Goal: Task Accomplishment & Management: Manage account settings

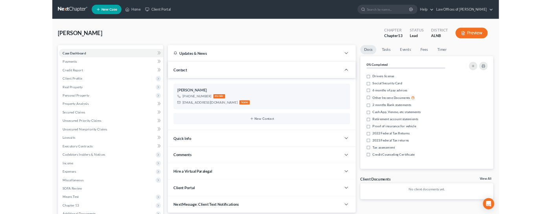
scroll to position [88, 0]
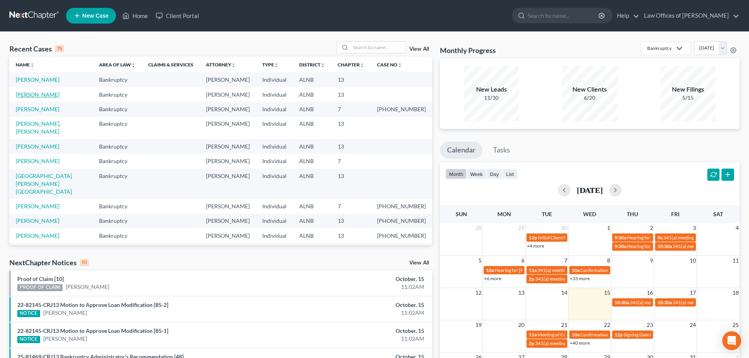
click at [34, 96] on link "[PERSON_NAME]" at bounding box center [38, 94] width 44 height 7
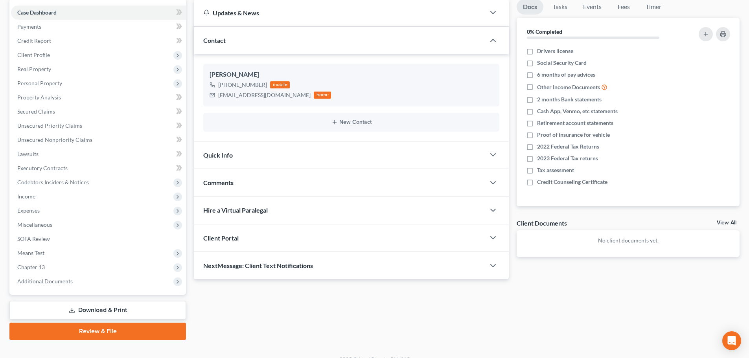
scroll to position [88, 0]
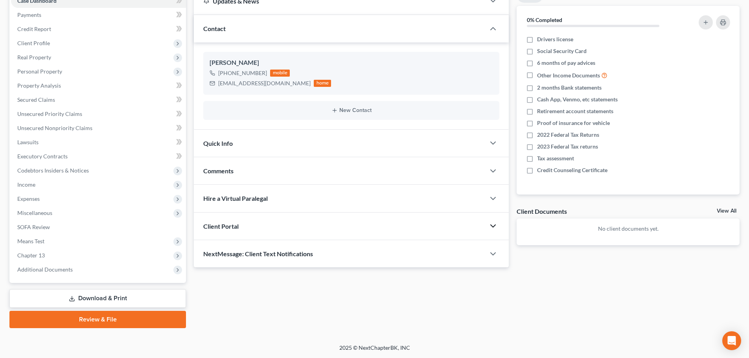
click at [492, 225] on icon "button" at bounding box center [492, 225] width 9 height 9
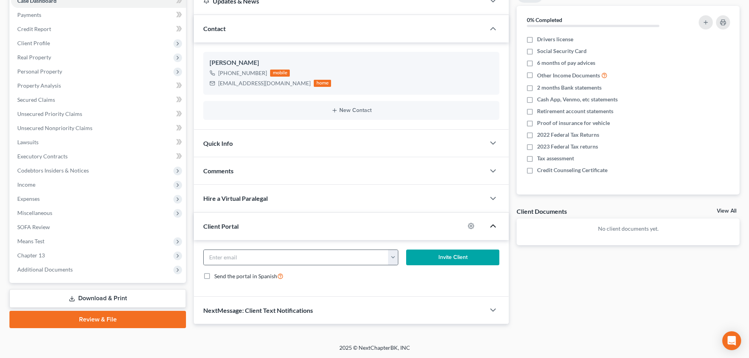
click at [394, 258] on button "button" at bounding box center [393, 257] width 10 height 15
click at [410, 276] on link "bcraig4u2@yahoo.com" at bounding box center [441, 274] width 107 height 13
type input "bcraig4u2@yahoo.com"
click at [453, 257] on button "Invite Client" at bounding box center [453, 258] width 94 height 16
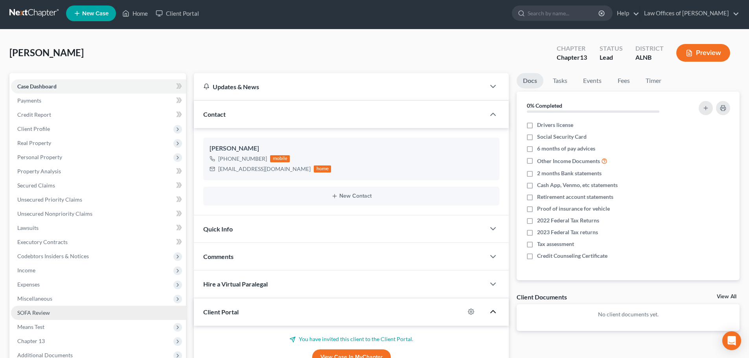
scroll to position [0, 0]
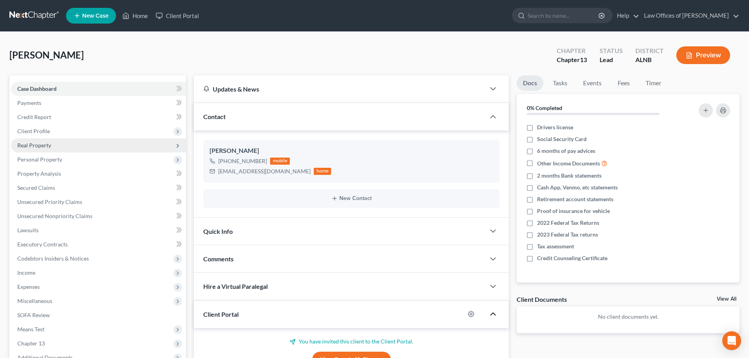
click at [80, 146] on span "Real Property" at bounding box center [98, 145] width 175 height 14
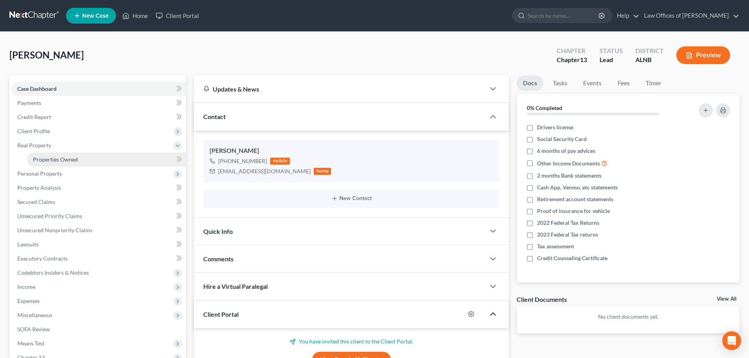
click at [90, 157] on link "Properties Owned" at bounding box center [106, 160] width 159 height 14
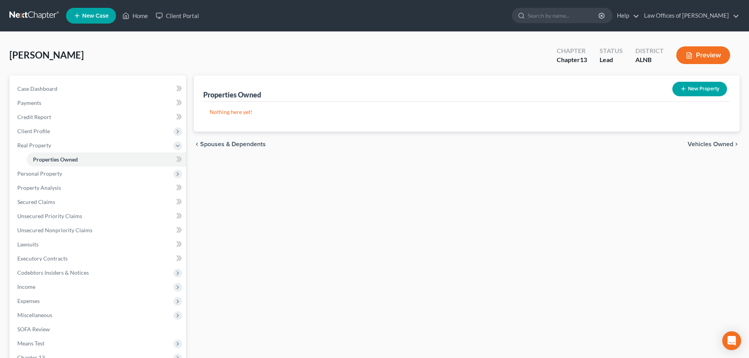
click at [711, 91] on button "New Property" at bounding box center [699, 89] width 55 height 15
select select "0"
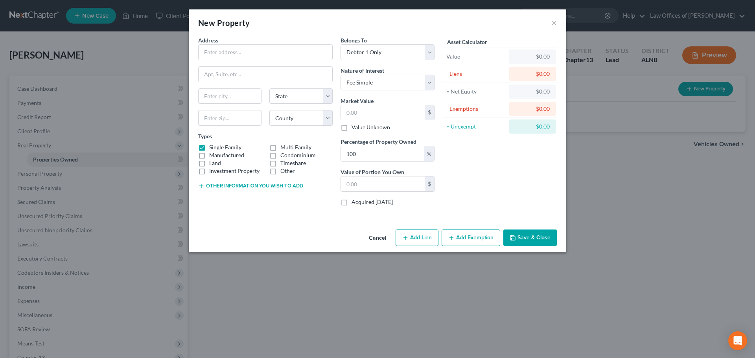
click at [110, 46] on div "New Property × Address * State AL AK AR AZ CA CO CT DE DC FL GA GU HI ID IL IN …" at bounding box center [377, 179] width 755 height 358
click at [382, 239] on button "Cancel" at bounding box center [378, 238] width 30 height 16
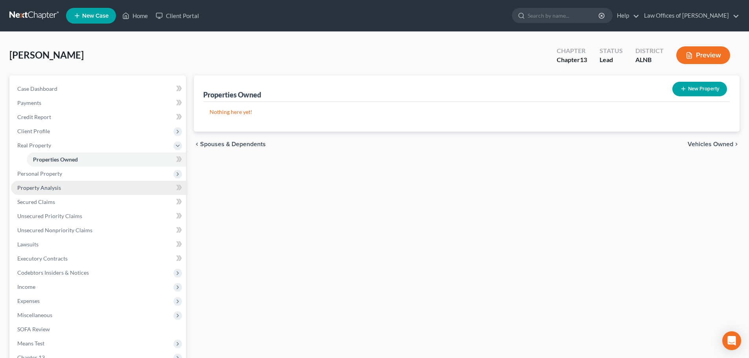
click at [63, 185] on link "Property Analysis" at bounding box center [98, 188] width 175 height 14
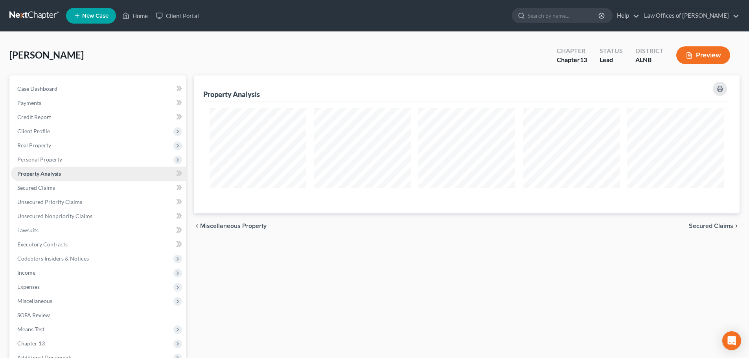
scroll to position [138, 546]
click at [60, 158] on span "Personal Property" at bounding box center [39, 159] width 45 height 7
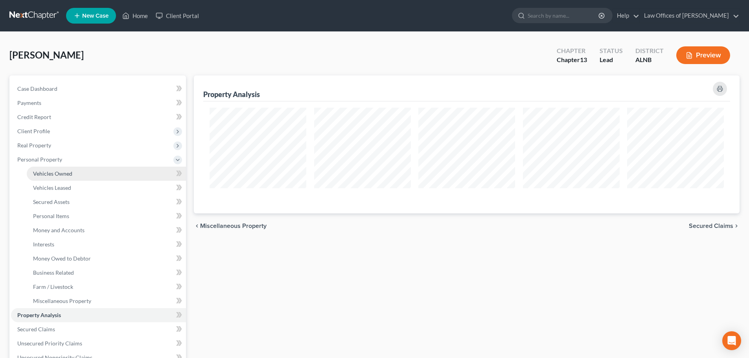
click at [66, 172] on span "Vehicles Owned" at bounding box center [52, 173] width 39 height 7
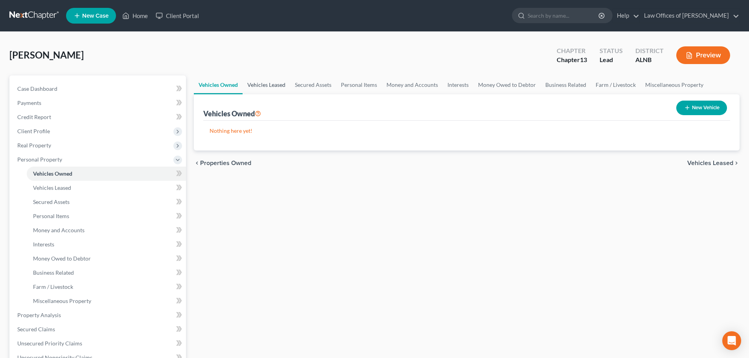
click at [279, 85] on link "Vehicles Leased" at bounding box center [267, 85] width 48 height 19
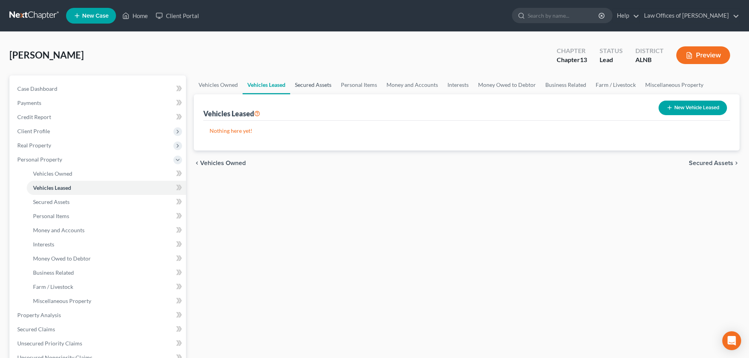
click at [307, 84] on link "Secured Assets" at bounding box center [313, 85] width 46 height 19
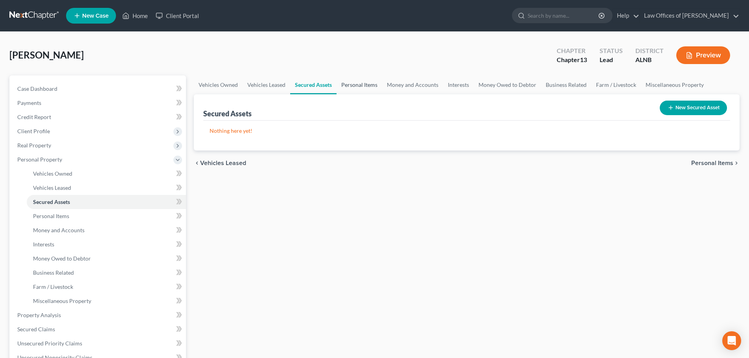
click at [355, 85] on link "Personal Items" at bounding box center [360, 85] width 46 height 19
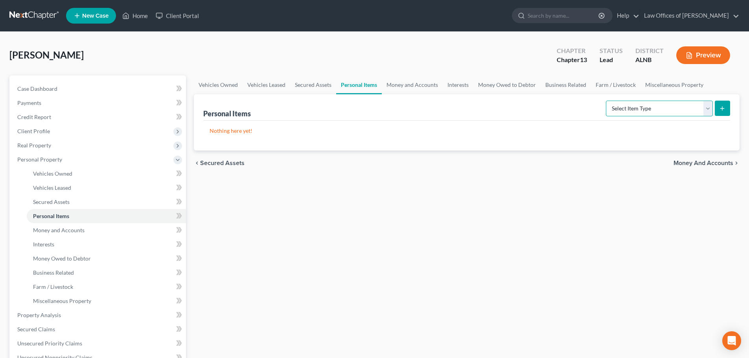
click at [709, 111] on select "Select Item Type Clothing (A/B: 11) Collectibles Of Value (A/B: 8) Electronics …" at bounding box center [659, 109] width 107 height 16
select select "clothing"
click at [607, 101] on select "Select Item Type Clothing (A/B: 11) Collectibles Of Value (A/B: 8) Electronics …" at bounding box center [659, 109] width 107 height 16
click at [709, 111] on select "Select Item Type Clothing (A/B: 11) Collectibles Of Value (A/B: 8) Electronics …" at bounding box center [659, 109] width 107 height 16
click at [607, 101] on select "Select Item Type Clothing (A/B: 11) Collectibles Of Value (A/B: 8) Electronics …" at bounding box center [659, 109] width 107 height 16
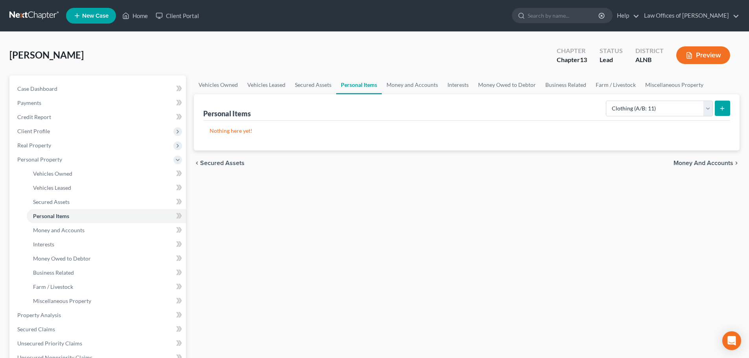
click at [720, 110] on icon "submit" at bounding box center [722, 108] width 6 height 6
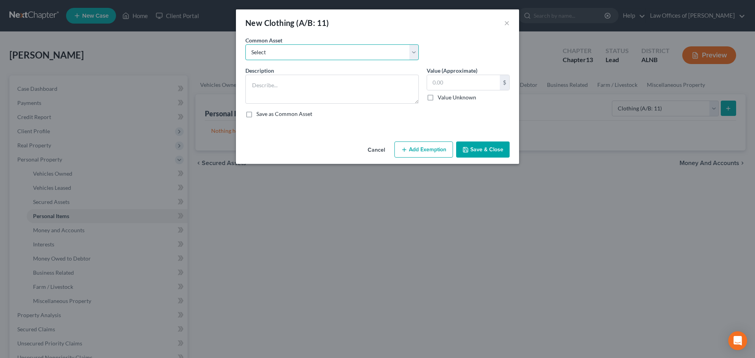
click at [416, 52] on select "Select Clothing and personal" at bounding box center [331, 52] width 173 height 16
select select "0"
click at [245, 44] on select "Select Clothing and personal" at bounding box center [331, 52] width 173 height 16
type textarea "Clothing and personal"
type input "300.00"
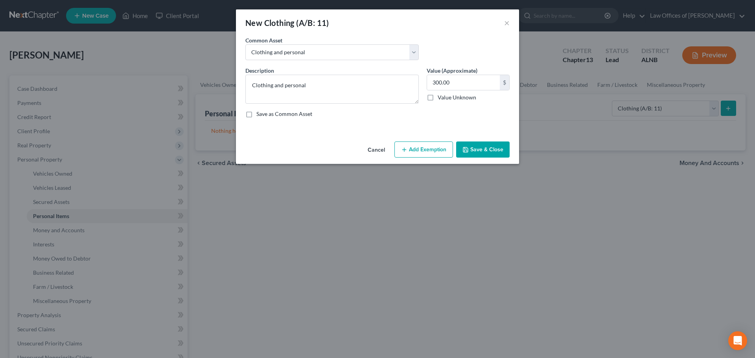
click at [478, 117] on div "Save as Common Asset" at bounding box center [377, 114] width 264 height 8
click at [373, 151] on button "Cancel" at bounding box center [376, 150] width 30 height 16
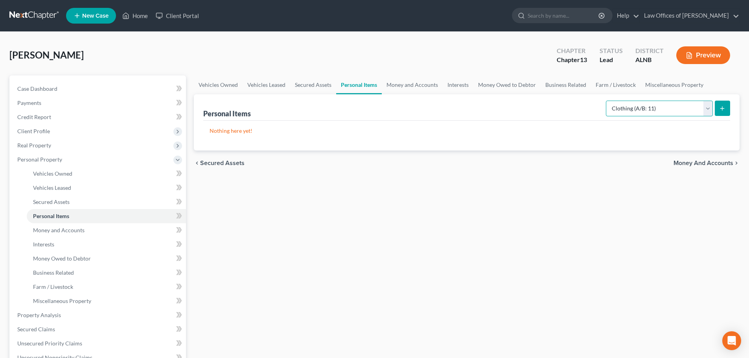
click at [708, 109] on select "Select Item Type Clothing (A/B: 11) Collectibles Of Value (A/B: 8) Electronics …" at bounding box center [659, 109] width 107 height 16
click at [458, 59] on div "Craig, Brian Upgraded Chapter Chapter 13 Status Lead District ALNB Preview" at bounding box center [374, 58] width 730 height 34
click at [415, 83] on link "Money and Accounts" at bounding box center [412, 85] width 61 height 19
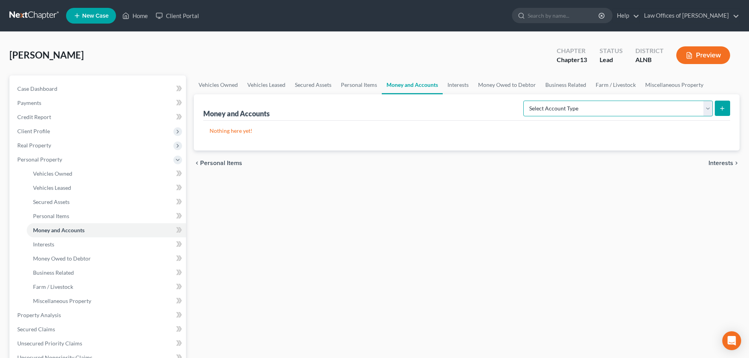
click at [709, 105] on select "Select Account Type Brokerage (A/B: 18, SOFA: 20) Cash on Hand (A/B: 16) Certif…" at bounding box center [618, 109] width 190 height 16
click at [458, 85] on link "Interests" at bounding box center [458, 85] width 31 height 19
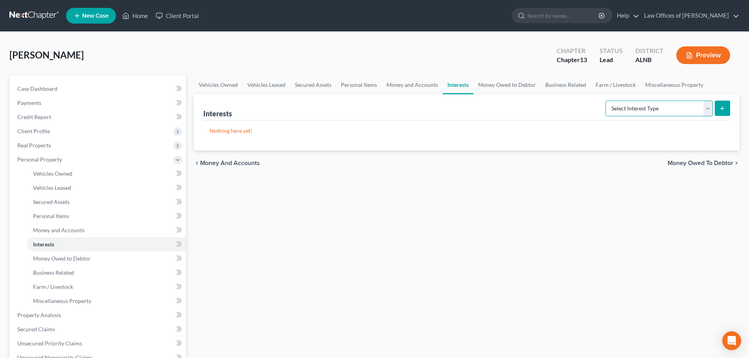
click at [707, 109] on select "Select Interest Type 401K (A/B: 21) Annuity (A/B: 23) Bond (A/B: 18) Education …" at bounding box center [659, 109] width 107 height 16
click at [514, 85] on link "Money Owed to Debtor" at bounding box center [506, 85] width 67 height 19
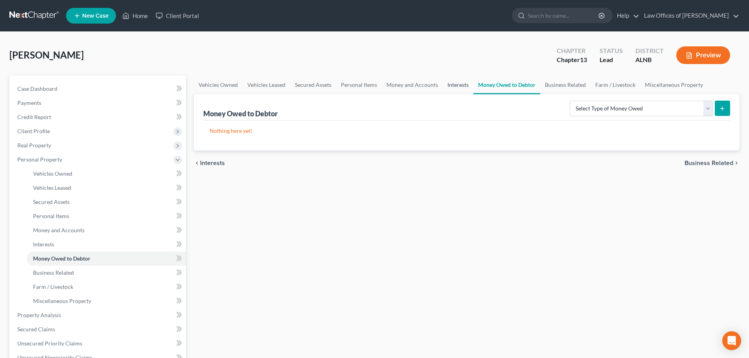
click at [456, 87] on link "Interests" at bounding box center [458, 85] width 31 height 19
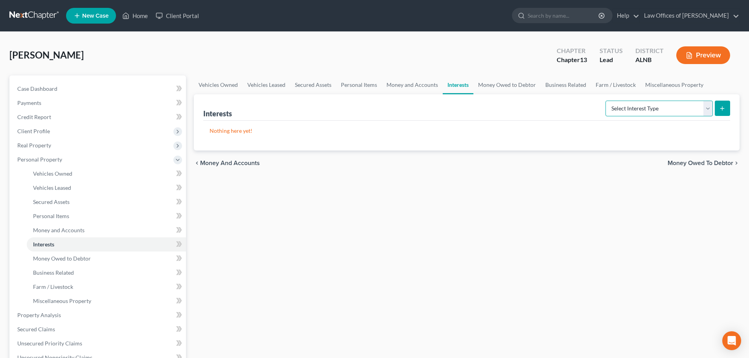
click at [711, 110] on select "Select Interest Type 401K (A/B: 21) Annuity (A/B: 23) Bond (A/B: 18) Education …" at bounding box center [659, 109] width 107 height 16
select select "government_pension_plan"
click at [607, 101] on select "Select Interest Type 401K (A/B: 21) Annuity (A/B: 23) Bond (A/B: 18) Education …" at bounding box center [659, 109] width 107 height 16
click at [176, 159] on icon at bounding box center [178, 160] width 6 height 6
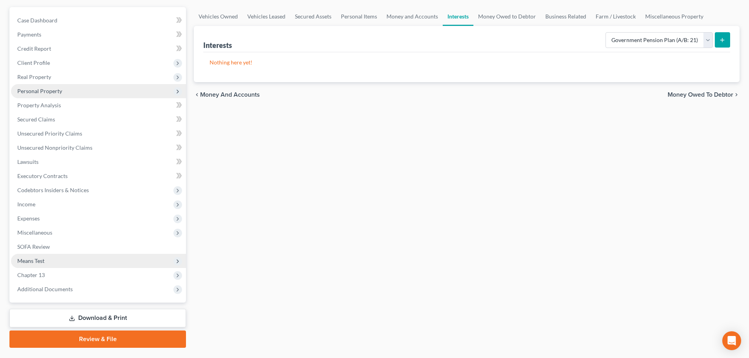
scroll to position [79, 0]
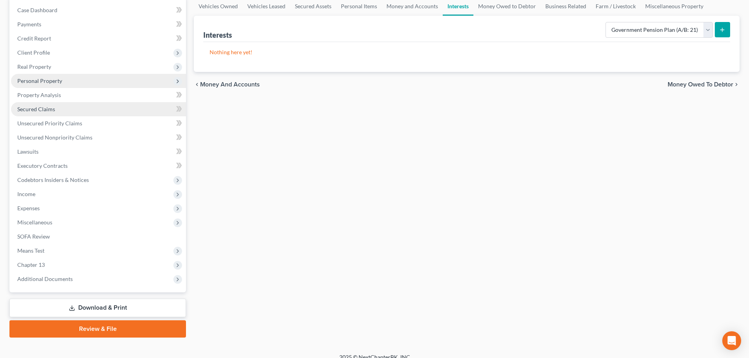
click at [52, 109] on span "Secured Claims" at bounding box center [36, 109] width 38 height 7
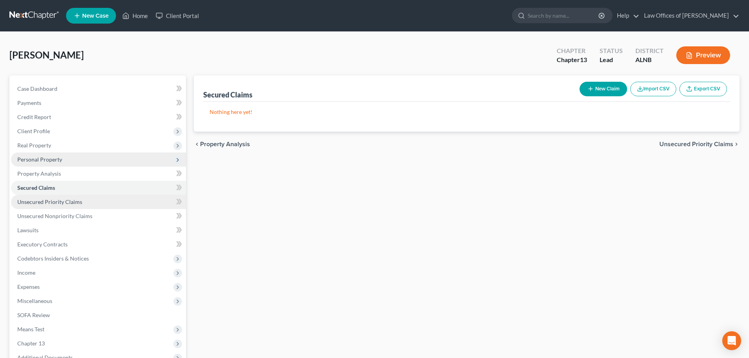
click at [42, 203] on span "Unsecured Priority Claims" at bounding box center [49, 202] width 65 height 7
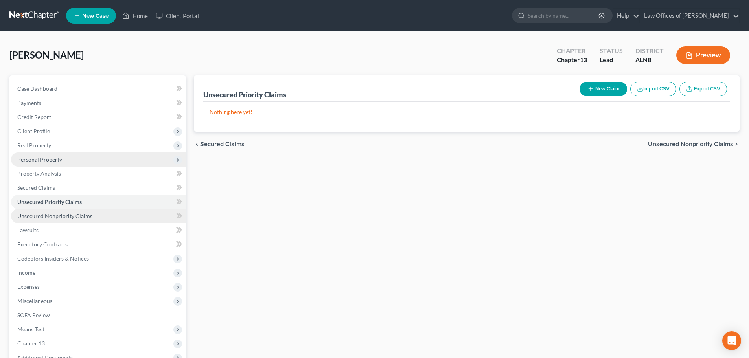
click at [53, 216] on span "Unsecured Nonpriority Claims" at bounding box center [54, 216] width 75 height 7
click at [607, 90] on button "New Claim" at bounding box center [604, 89] width 48 height 15
select select "0"
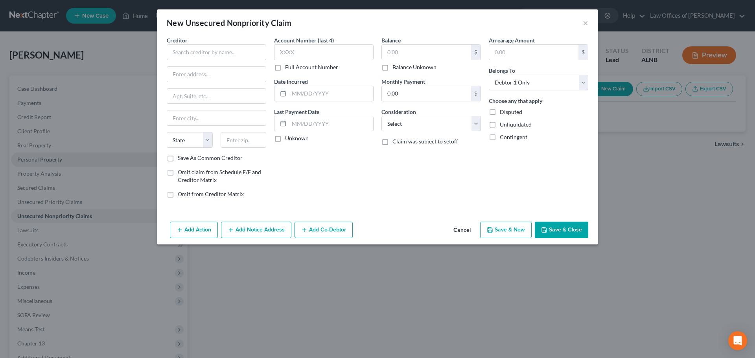
click at [463, 232] on button "Cancel" at bounding box center [462, 231] width 30 height 16
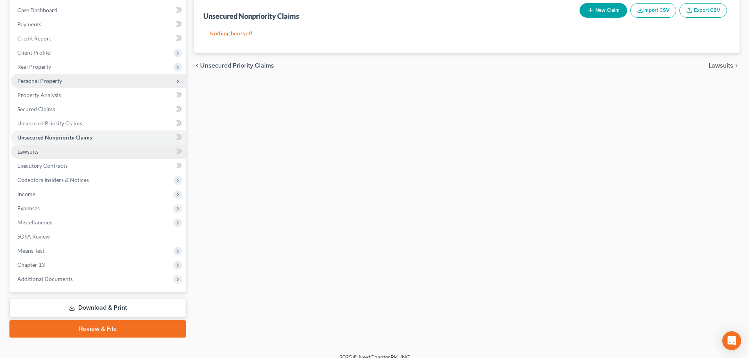
scroll to position [88, 0]
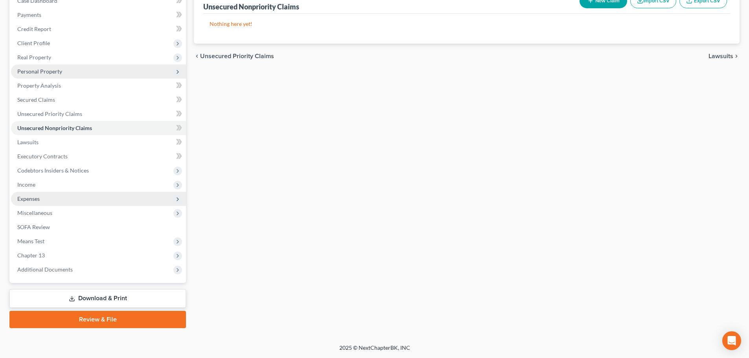
click at [40, 201] on span "Expenses" at bounding box center [98, 199] width 175 height 14
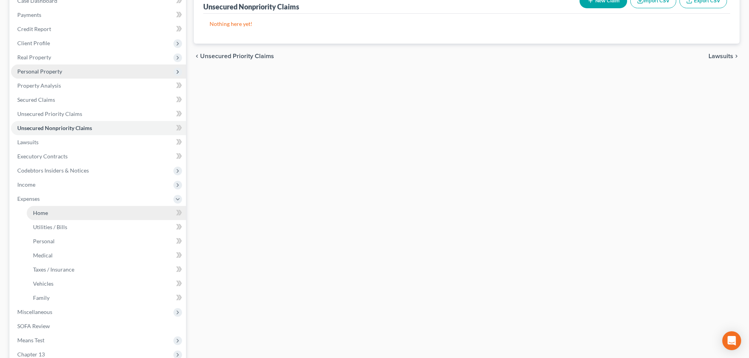
click at [41, 216] on span "Home" at bounding box center [40, 213] width 15 height 7
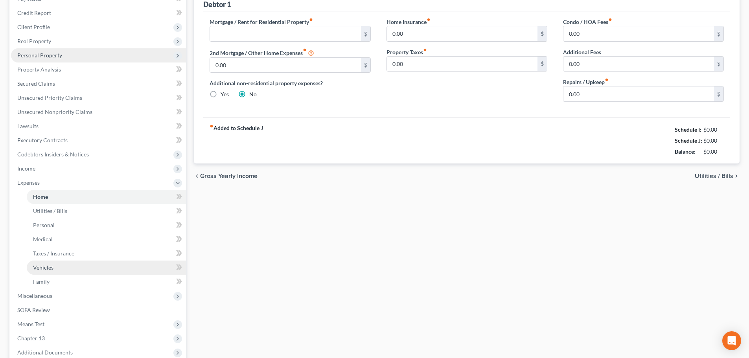
scroll to position [118, 0]
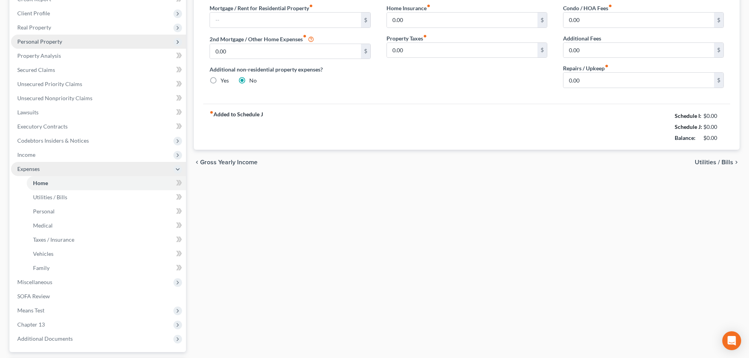
click at [177, 169] on polyline at bounding box center [177, 170] width 3 height 2
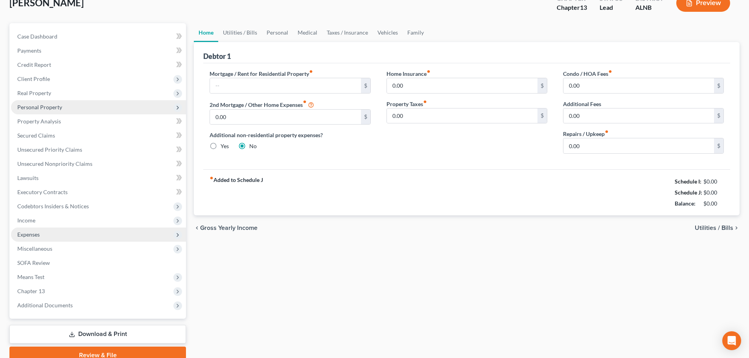
scroll to position [0, 0]
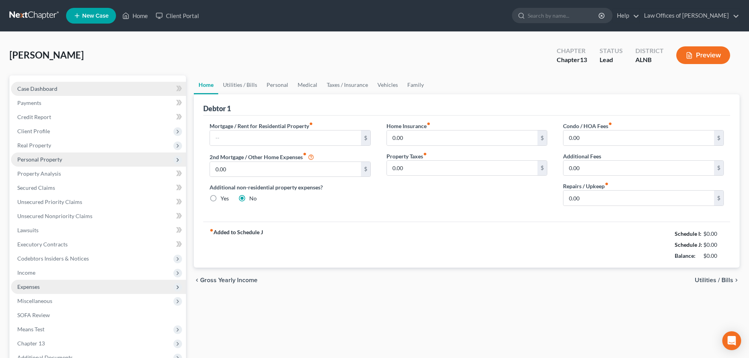
click at [44, 87] on span "Case Dashboard" at bounding box center [37, 88] width 40 height 7
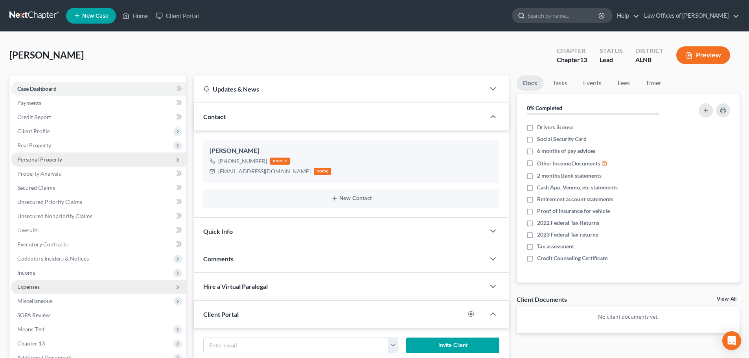
click at [576, 17] on input "search" at bounding box center [564, 15] width 72 height 15
type input "zimmerman"
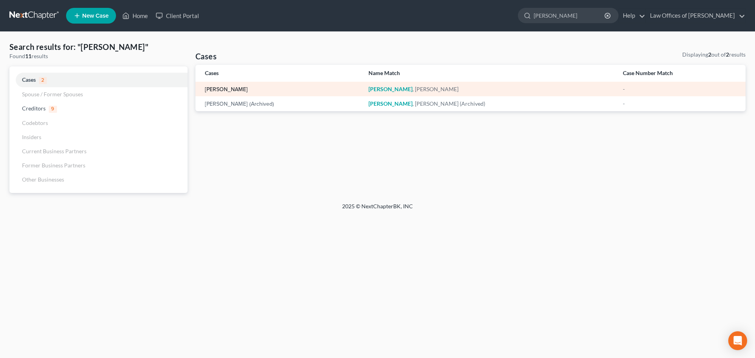
click at [247, 90] on link "[PERSON_NAME]" at bounding box center [226, 90] width 43 height 6
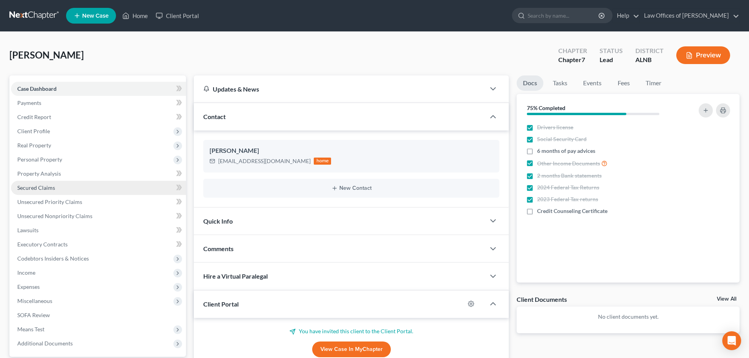
click at [41, 188] on span "Secured Claims" at bounding box center [36, 187] width 38 height 7
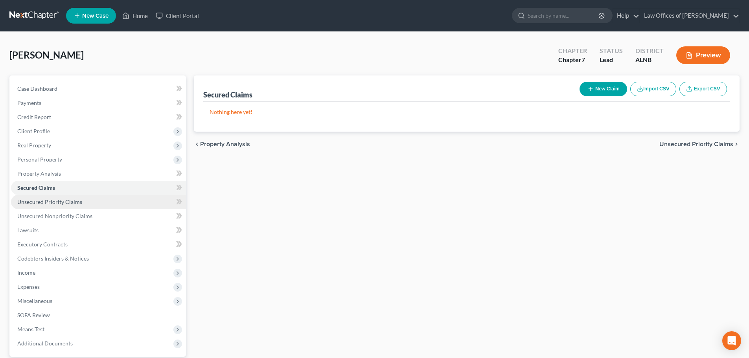
click at [73, 200] on span "Unsecured Priority Claims" at bounding box center [49, 202] width 65 height 7
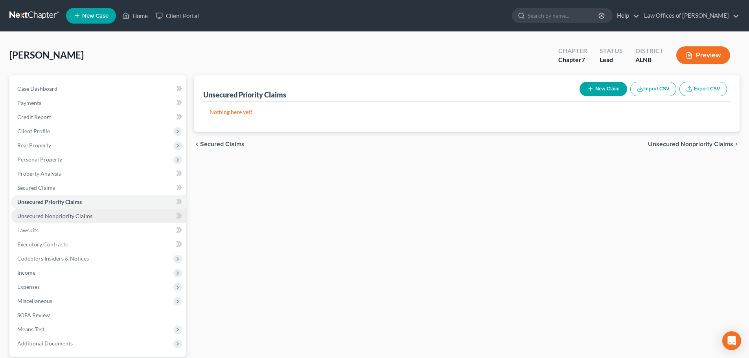
click at [87, 216] on span "Unsecured Nonpriority Claims" at bounding box center [54, 216] width 75 height 7
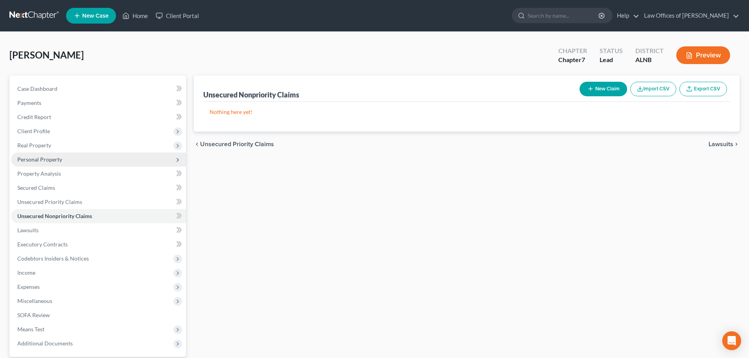
click at [64, 157] on span "Personal Property" at bounding box center [98, 160] width 175 height 14
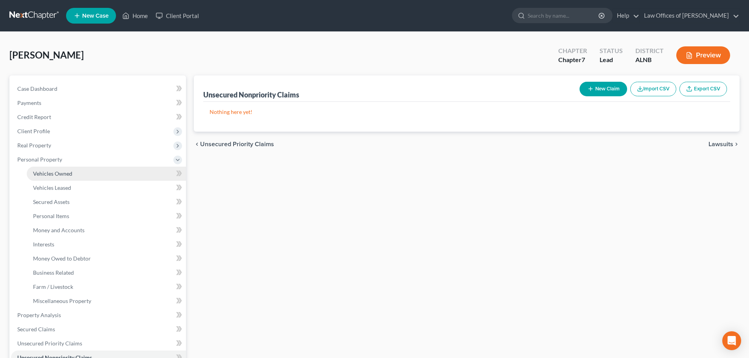
click at [72, 174] on link "Vehicles Owned" at bounding box center [106, 174] width 159 height 14
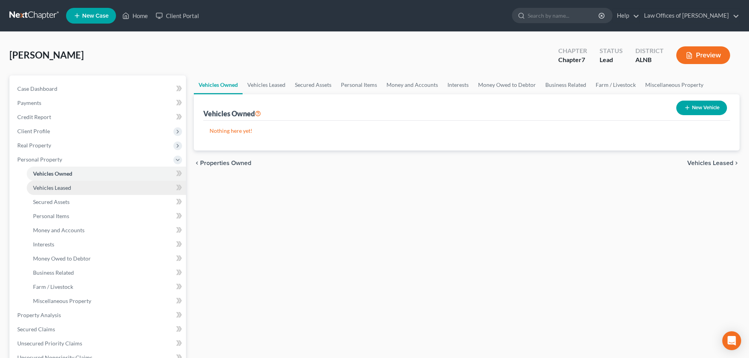
click at [74, 188] on link "Vehicles Leased" at bounding box center [106, 188] width 159 height 14
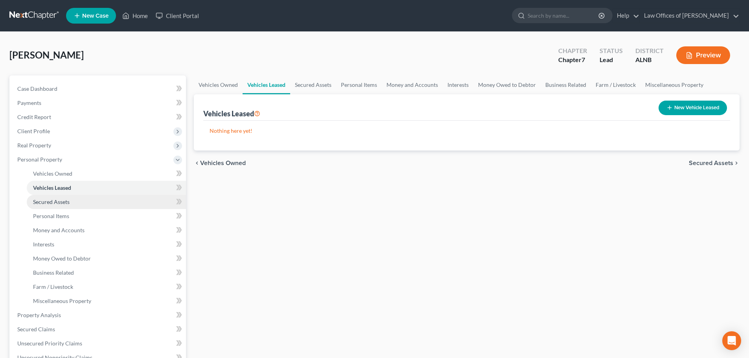
click at [68, 205] on span "Secured Assets" at bounding box center [51, 202] width 37 height 7
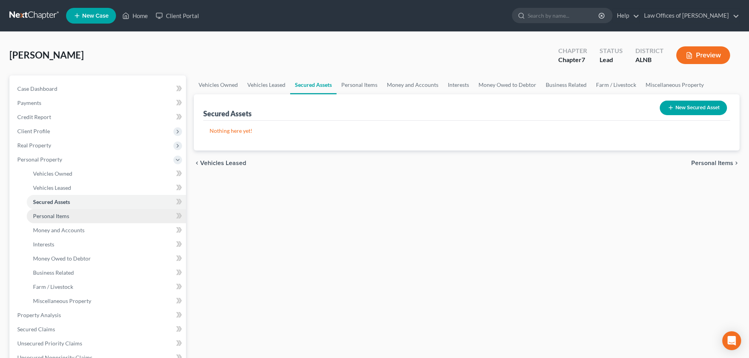
click at [76, 217] on link "Personal Items" at bounding box center [106, 216] width 159 height 14
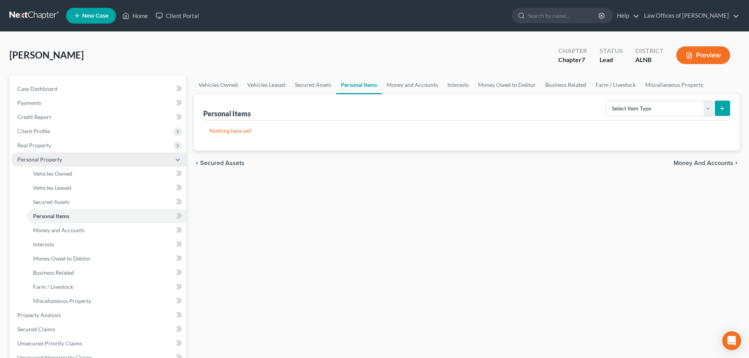
click at [173, 159] on icon at bounding box center [177, 160] width 9 height 9
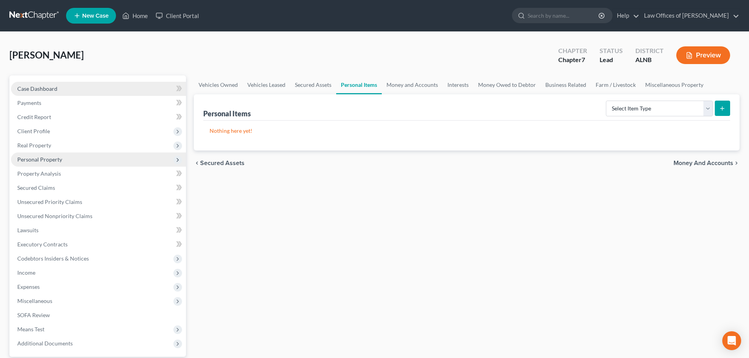
click at [45, 90] on span "Case Dashboard" at bounding box center [37, 88] width 40 height 7
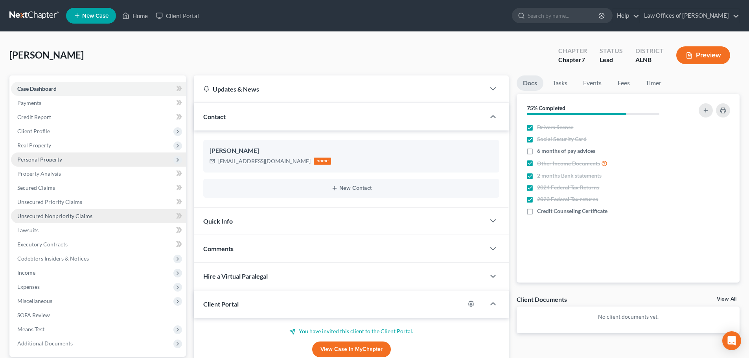
click at [72, 218] on span "Unsecured Nonpriority Claims" at bounding box center [54, 216] width 75 height 7
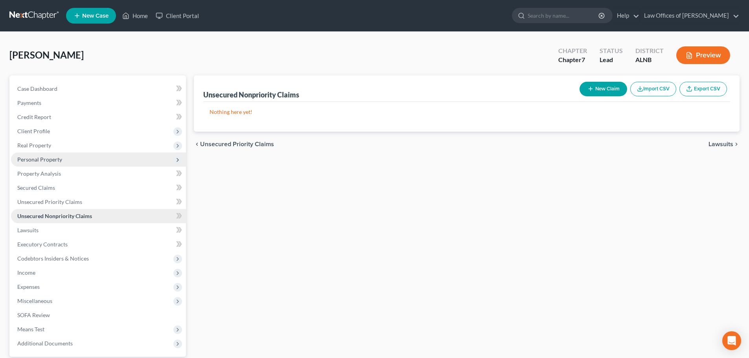
click at [75, 214] on span "Unsecured Nonpriority Claims" at bounding box center [54, 216] width 75 height 7
click at [64, 129] on span "Client Profile" at bounding box center [98, 131] width 175 height 14
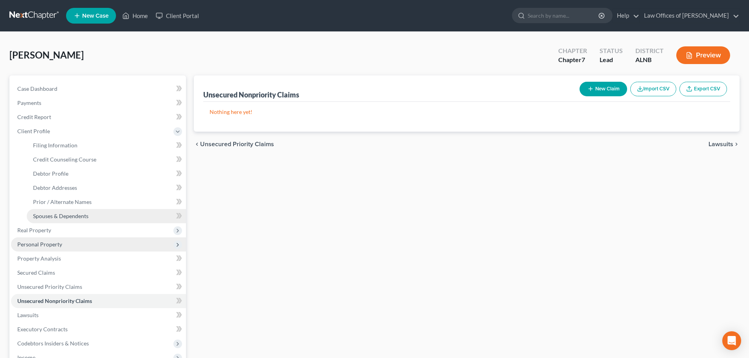
click at [81, 216] on span "Spouses & Dependents" at bounding box center [60, 216] width 55 height 7
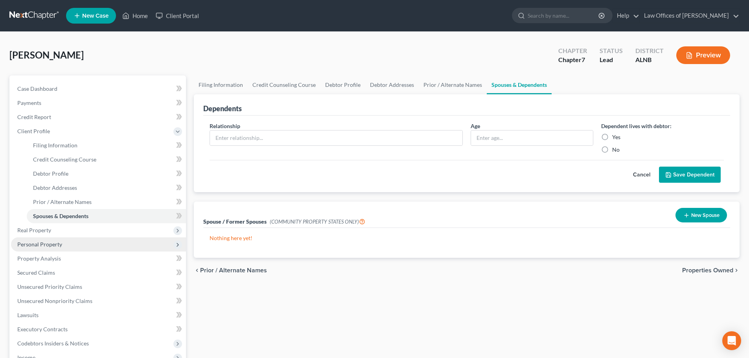
click at [707, 214] on button "New Spouse" at bounding box center [702, 215] width 52 height 15
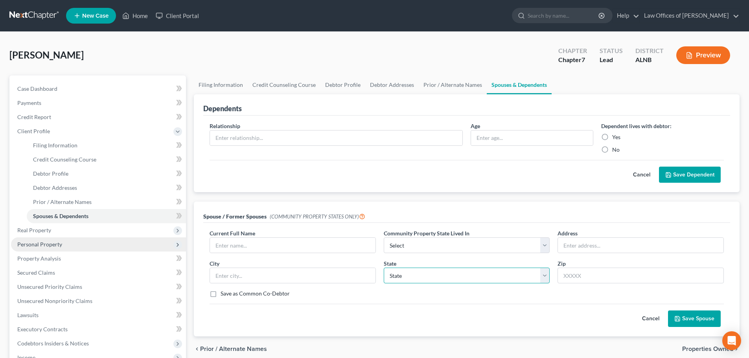
click at [546, 279] on select "State AL AK AR AZ CA CO CT DE DC FL GA GU HI ID IL IN IA KS KY LA ME MD MA MI M…" at bounding box center [467, 276] width 166 height 16
select select "9"
click at [384, 268] on select "State AL AK AR AZ CA CO CT DE DC FL GA GU HI ID IL IN IA KS KY LA ME MD MA MI M…" at bounding box center [467, 276] width 166 height 16
click at [644, 274] on input "text" at bounding box center [641, 276] width 166 height 16
click at [532, 175] on div "Cancel Save Dependent" at bounding box center [467, 171] width 514 height 23
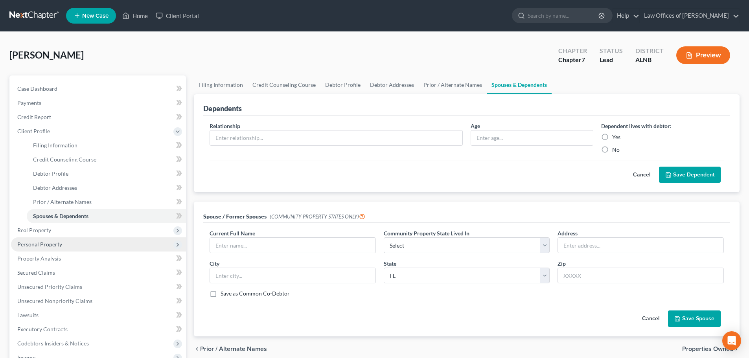
click at [647, 320] on button "Cancel" at bounding box center [651, 319] width 35 height 16
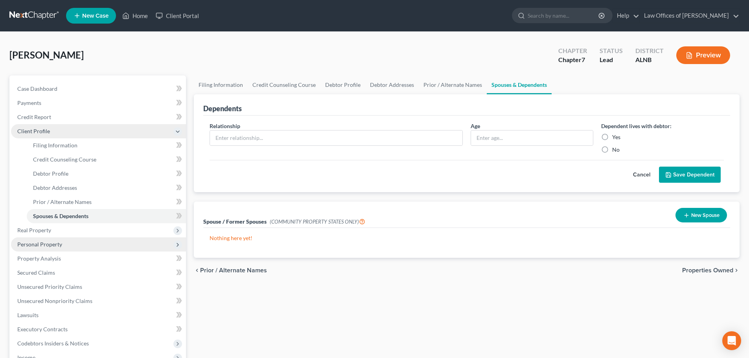
click at [181, 131] on icon at bounding box center [177, 131] width 9 height 9
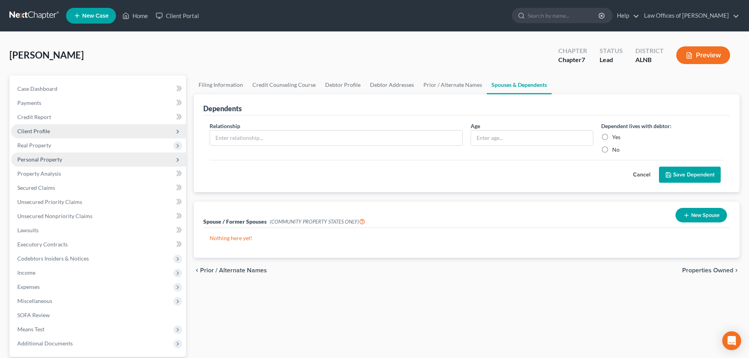
click at [66, 162] on span "Personal Property" at bounding box center [98, 160] width 175 height 14
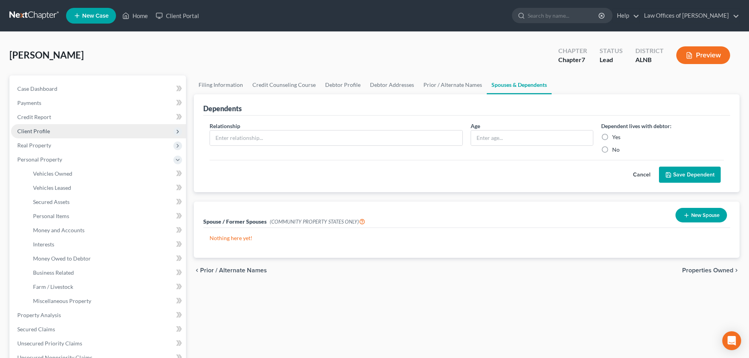
click at [354, 44] on div "Zimmerman, Patricia Upgraded Chapter Chapter 7 Status Lead District ALNB Preview" at bounding box center [374, 58] width 730 height 34
drag, startPoint x: 54, startPoint y: 86, endPoint x: 122, endPoint y: 86, distance: 68.0
click at [53, 86] on span "Case Dashboard" at bounding box center [37, 88] width 40 height 7
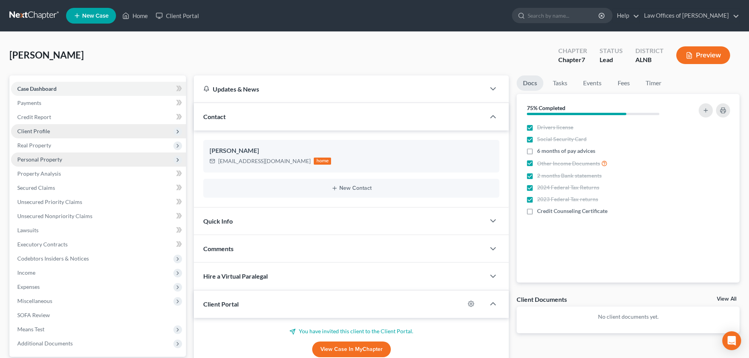
drag, startPoint x: 62, startPoint y: 157, endPoint x: 66, endPoint y: 158, distance: 4.0
click at [62, 157] on span "Personal Property" at bounding box center [98, 160] width 175 height 14
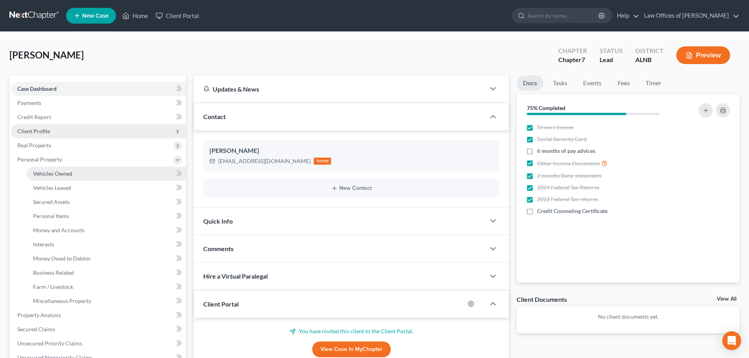
click at [69, 174] on span "Vehicles Owned" at bounding box center [52, 173] width 39 height 7
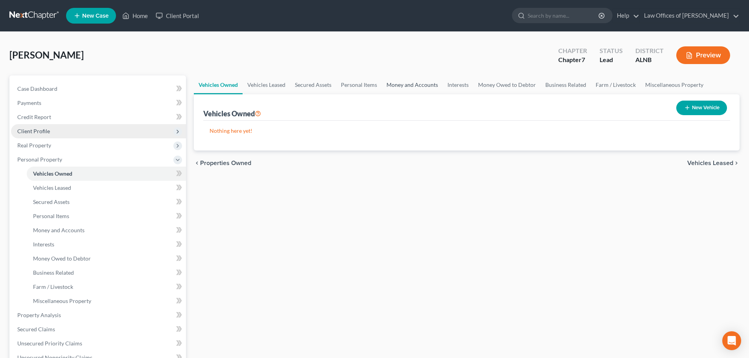
click at [416, 84] on link "Money and Accounts" at bounding box center [412, 85] width 61 height 19
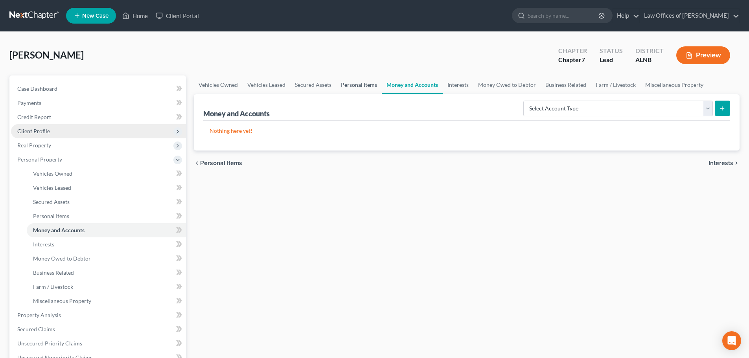
click at [359, 86] on link "Personal Items" at bounding box center [359, 85] width 46 height 19
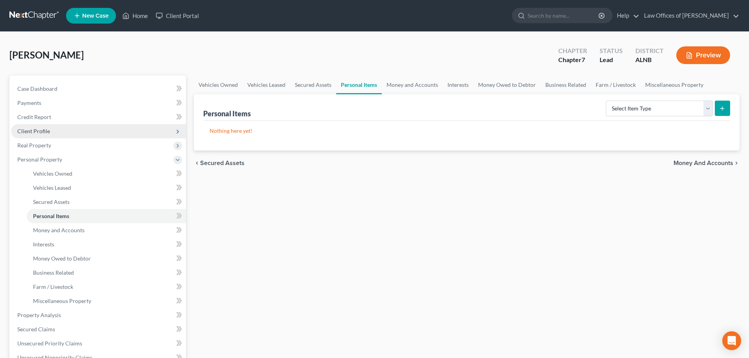
click at [393, 57] on div "Zimmerman, Patricia Upgraded Chapter Chapter 7 Status Lead District ALNB Preview" at bounding box center [374, 58] width 730 height 34
click at [70, 88] on link "Case Dashboard" at bounding box center [98, 89] width 175 height 14
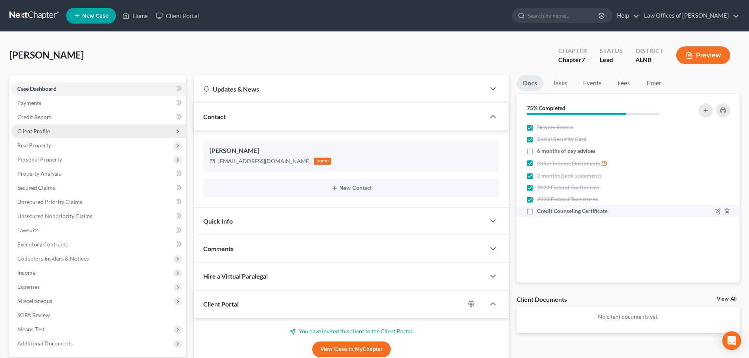
click at [537, 211] on label "Credit Counseling Certificate" at bounding box center [572, 211] width 70 height 8
click at [540, 211] on input "Credit Counseling Certificate" at bounding box center [542, 209] width 5 height 5
checkbox input "true"
drag, startPoint x: 50, startPoint y: 117, endPoint x: 567, endPoint y: 125, distance: 518.0
click at [50, 116] on span "Credit Report" at bounding box center [34, 117] width 34 height 7
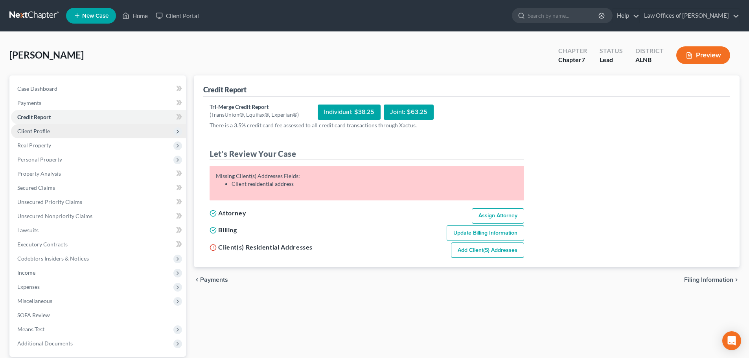
click at [545, 116] on div "Tri-Merge Credit Report (TransUnion®, Equifax®, Experian®) Individual: $38.25 J…" at bounding box center [467, 180] width 514 height 155
click at [138, 15] on link "Home" at bounding box center [134, 16] width 33 height 14
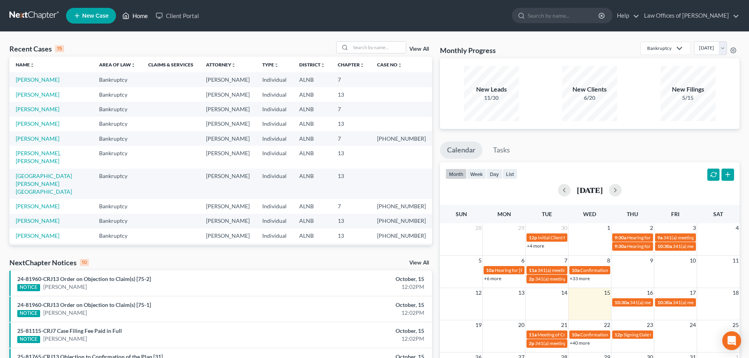
scroll to position [215, 0]
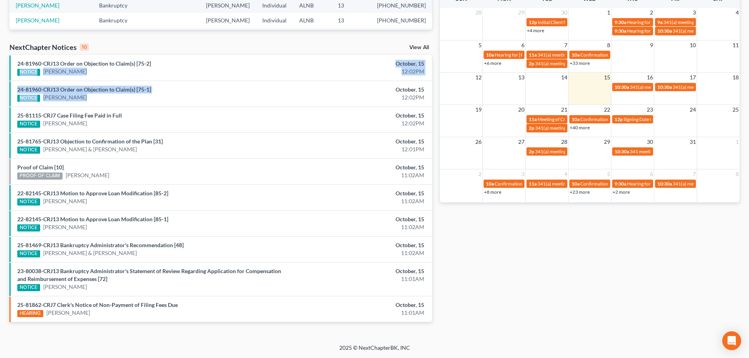
click at [308, 82] on ul "24-81960-CRJ13 Order on Objection to Claim(s) [75-2] NOTICE Christina Robinson …" at bounding box center [220, 188] width 423 height 267
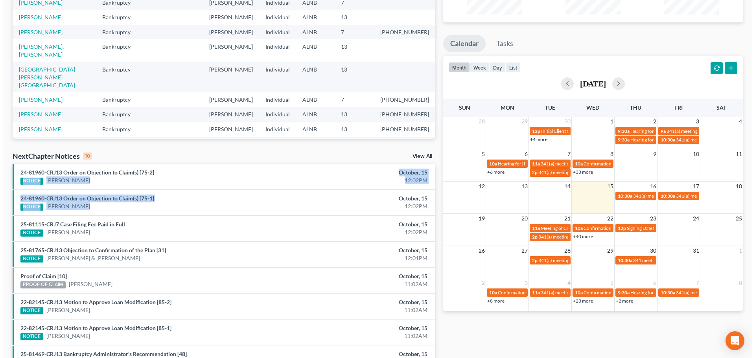
scroll to position [0, 0]
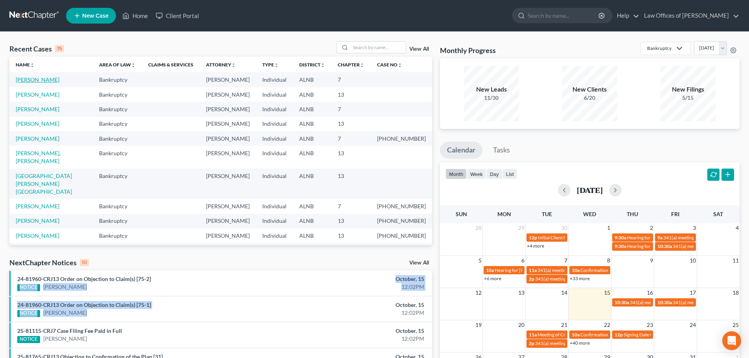
click at [49, 79] on link "[PERSON_NAME]" at bounding box center [38, 79] width 44 height 7
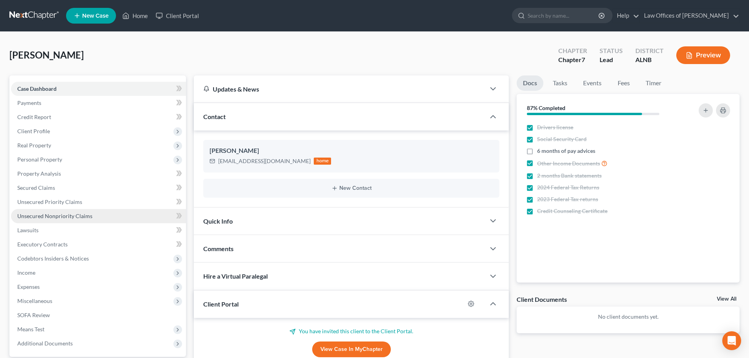
click at [67, 219] on span "Unsecured Nonpriority Claims" at bounding box center [54, 216] width 75 height 7
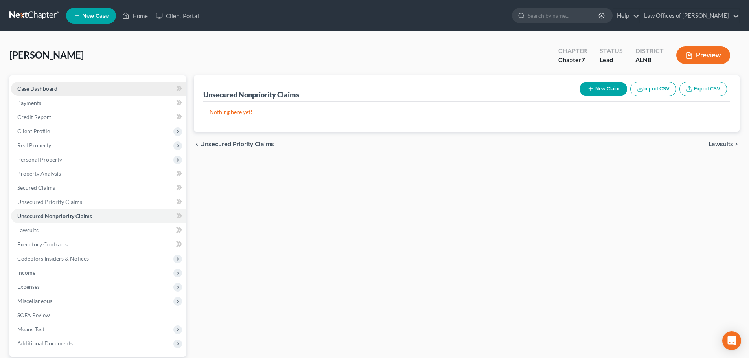
click at [40, 87] on span "Case Dashboard" at bounding box center [37, 88] width 40 height 7
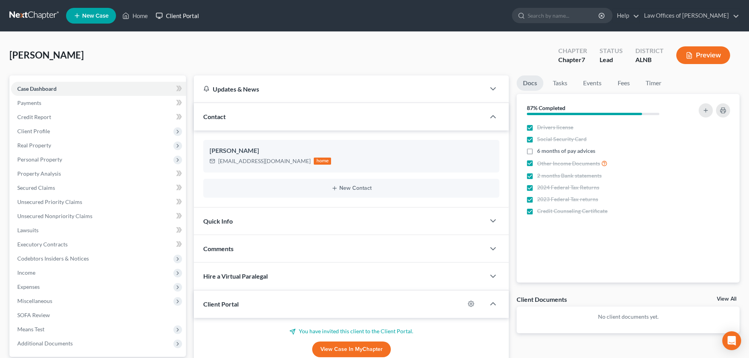
drag, startPoint x: 190, startPoint y: 13, endPoint x: 614, endPoint y: 37, distance: 424.6
click at [190, 13] on link "Client Portal" at bounding box center [177, 16] width 51 height 14
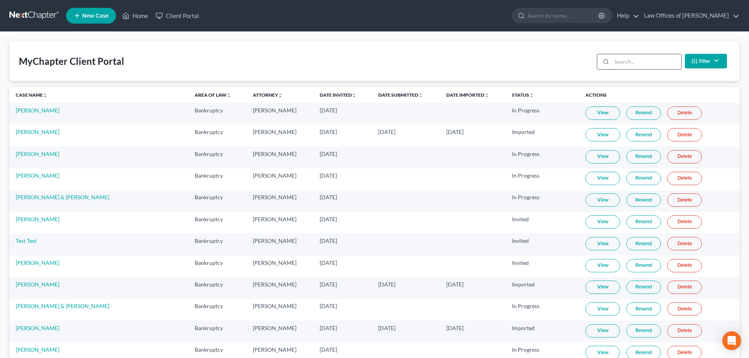
click at [642, 63] on input "search" at bounding box center [647, 61] width 70 height 15
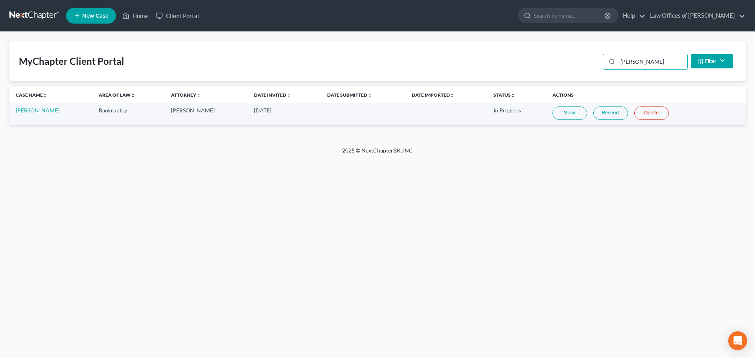
type input "zimmer"
click at [609, 116] on link "Resend" at bounding box center [610, 113] width 35 height 13
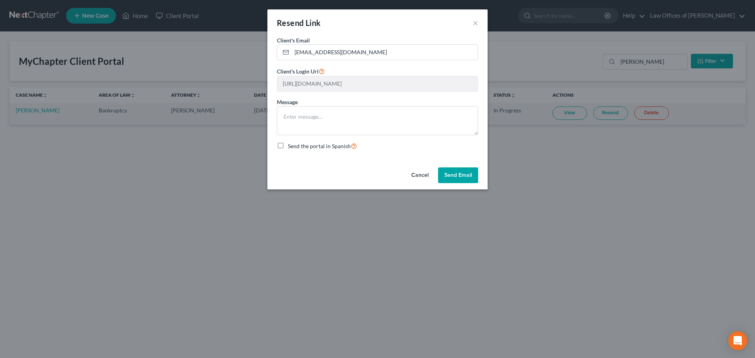
click at [457, 171] on button "Send Email" at bounding box center [458, 176] width 40 height 16
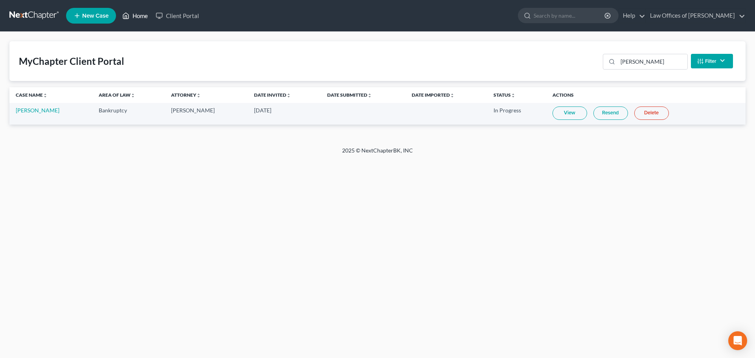
drag, startPoint x: 134, startPoint y: 11, endPoint x: 138, endPoint y: 10, distance: 4.0
click at [134, 10] on link "Home" at bounding box center [134, 16] width 33 height 14
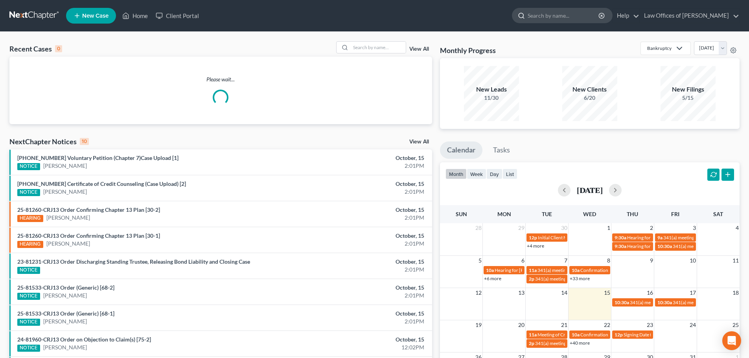
click at [579, 12] on input "search" at bounding box center [564, 15] width 72 height 15
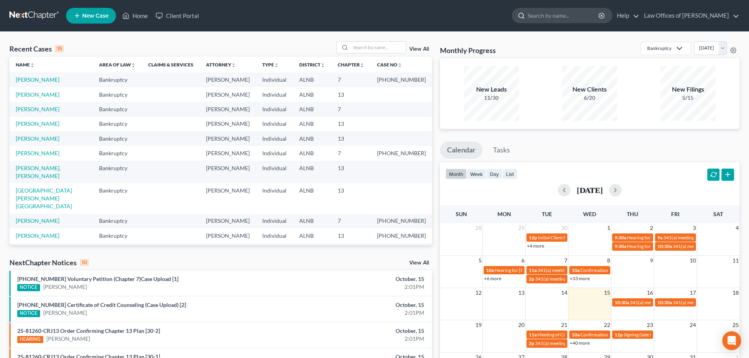
click at [582, 14] on input "search" at bounding box center [564, 15] width 72 height 15
type input "[PERSON_NAME]"
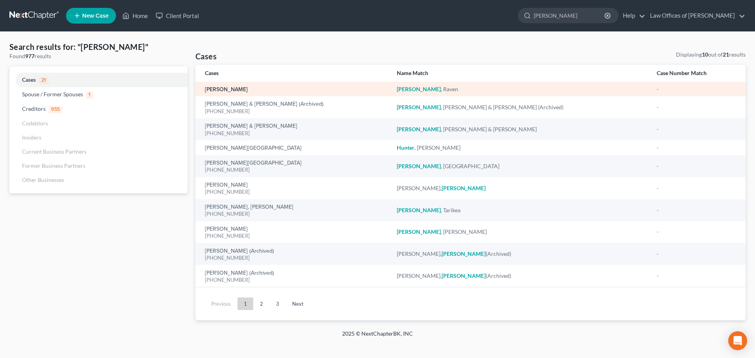
click at [224, 88] on link "[PERSON_NAME]" at bounding box center [226, 90] width 43 height 6
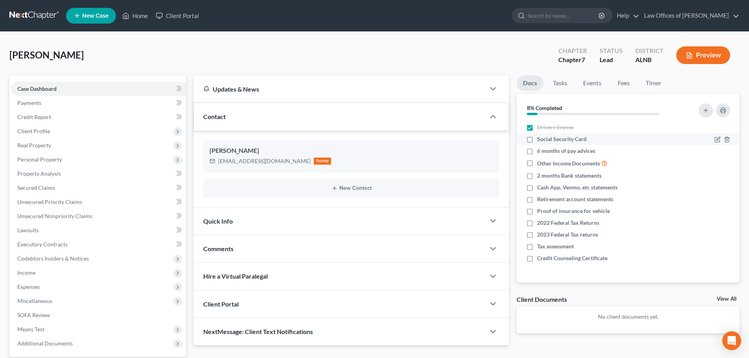
click at [537, 140] on label "Social Security Card" at bounding box center [562, 139] width 50 height 8
click at [540, 140] on input "Social Security Card" at bounding box center [542, 137] width 5 height 5
checkbox input "true"
click at [537, 155] on label "6 months of pay advices" at bounding box center [566, 151] width 58 height 8
click at [540, 152] on input "6 months of pay advices" at bounding box center [542, 149] width 5 height 5
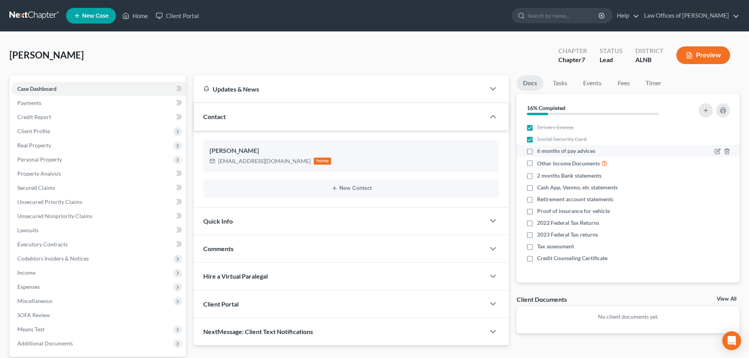
checkbox input "true"
click at [724, 163] on icon "button" at bounding box center [727, 163] width 6 height 6
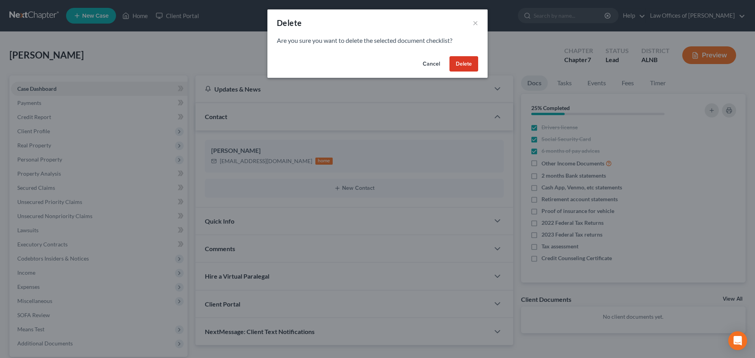
click at [467, 60] on button "Delete" at bounding box center [463, 64] width 29 height 16
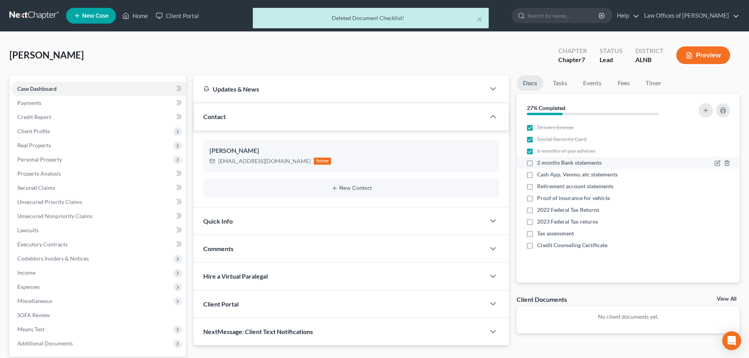
click at [537, 160] on label "2 months Bank statements" at bounding box center [569, 163] width 64 height 8
click at [540, 160] on input "2 months Bank statements" at bounding box center [542, 161] width 5 height 5
checkbox input "true"
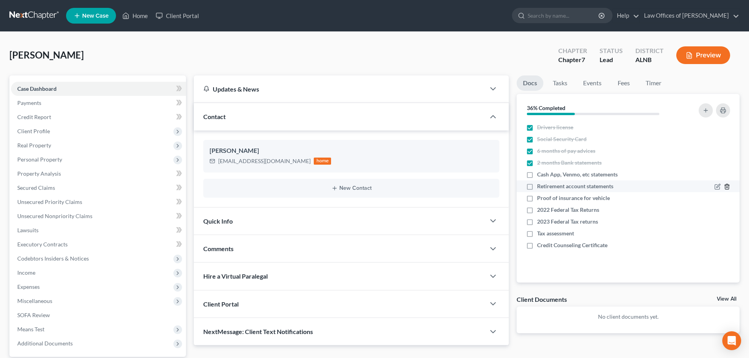
click at [726, 185] on polyline "button" at bounding box center [727, 185] width 5 height 0
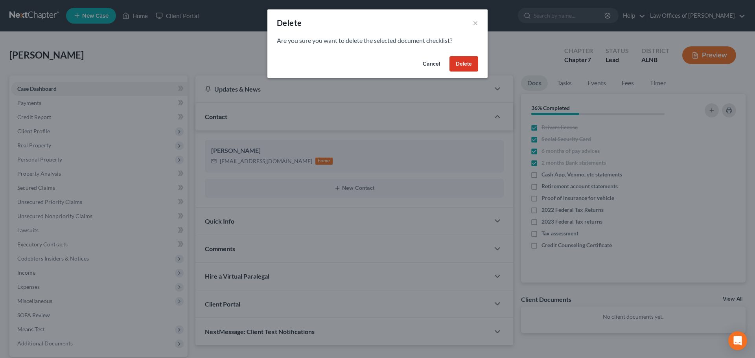
click at [467, 61] on button "Delete" at bounding box center [463, 64] width 29 height 16
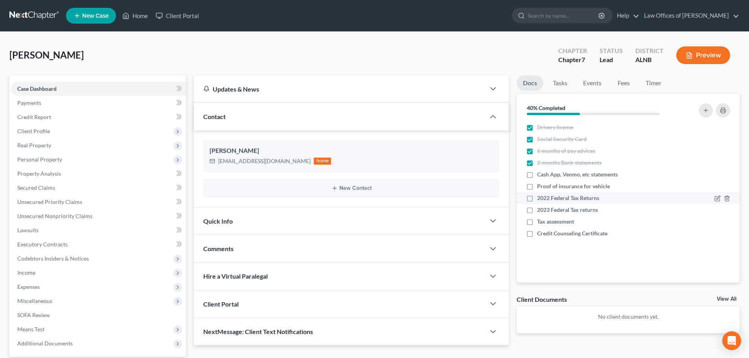
click at [659, 197] on div "2022 Federal Tax Returns" at bounding box center [601, 198] width 151 height 8
click at [716, 199] on icon "button" at bounding box center [718, 198] width 6 height 6
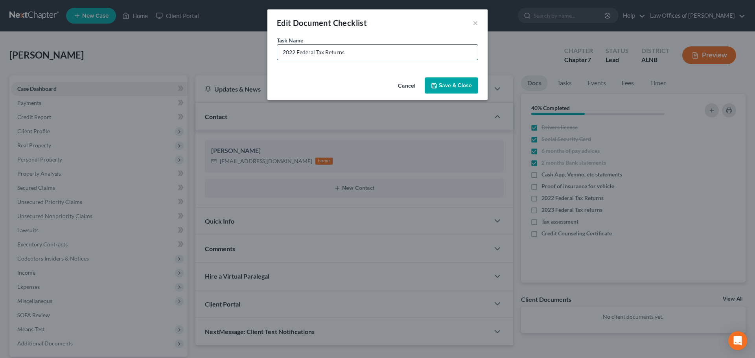
click at [295, 54] on input "2022 Federal Tax Returns" at bounding box center [377, 52] width 201 height 15
type input "2023 Federal Tax Returns"
click at [446, 88] on button "Save & Close" at bounding box center [451, 85] width 53 height 17
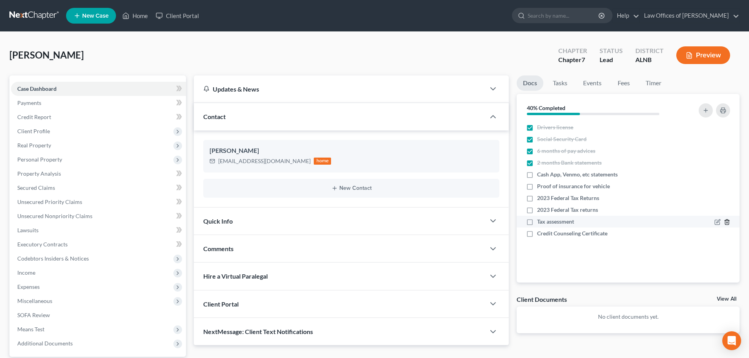
click at [726, 224] on icon "button" at bounding box center [727, 222] width 6 height 6
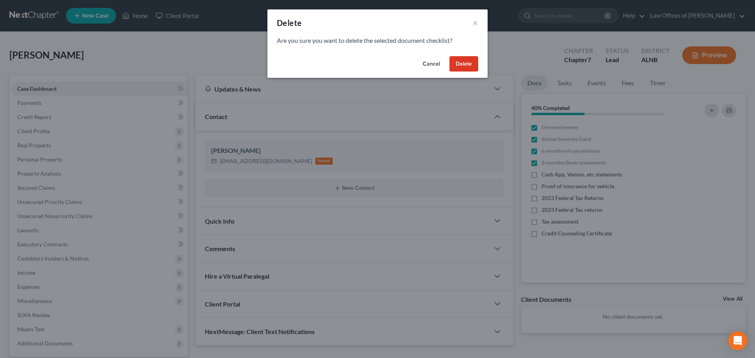
drag, startPoint x: 467, startPoint y: 62, endPoint x: 514, endPoint y: 46, distance: 49.2
click at [467, 61] on button "Delete" at bounding box center [463, 64] width 29 height 16
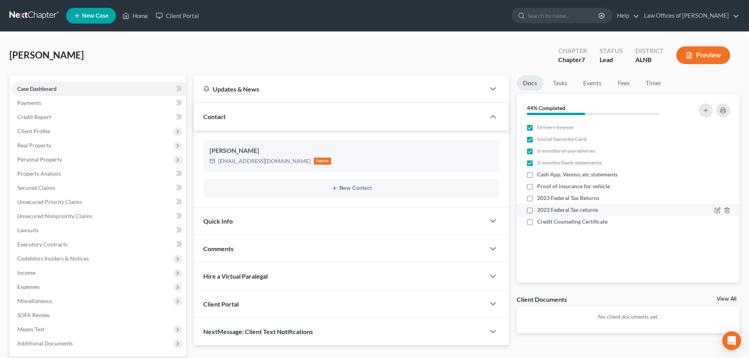
click at [714, 210] on div at bounding box center [707, 210] width 53 height 8
click at [716, 209] on icon "button" at bounding box center [718, 210] width 6 height 6
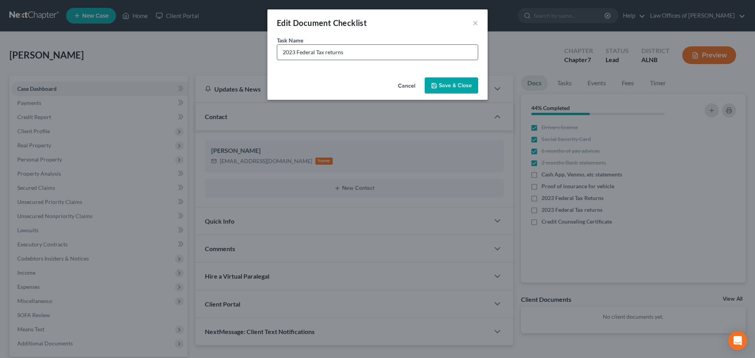
click at [294, 55] on input "2023 Federal Tax returns" at bounding box center [377, 52] width 201 height 15
type input "2024 Federal Tax returns"
click at [437, 88] on icon "button" at bounding box center [434, 86] width 6 height 6
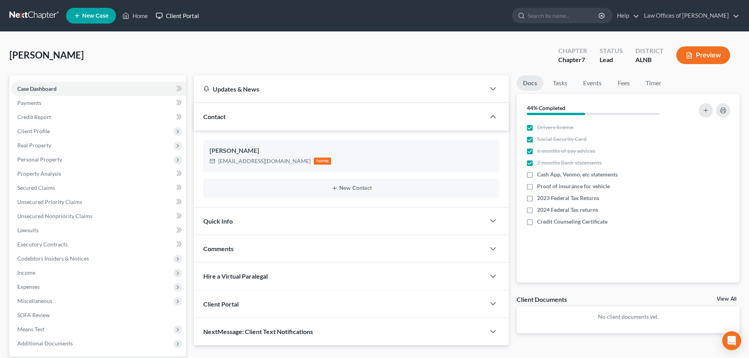
click at [187, 16] on link "Client Portal" at bounding box center [177, 16] width 51 height 14
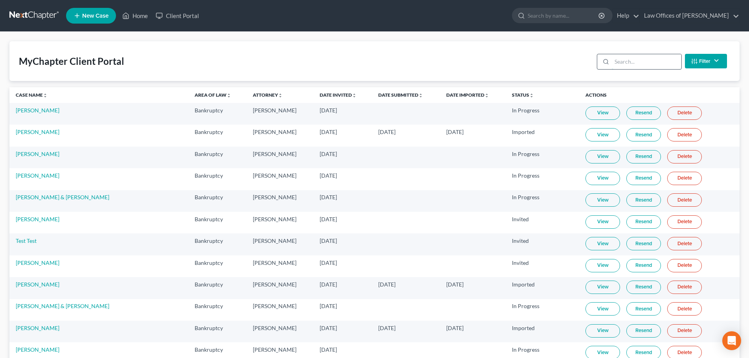
click at [648, 61] on input "search" at bounding box center [647, 61] width 70 height 15
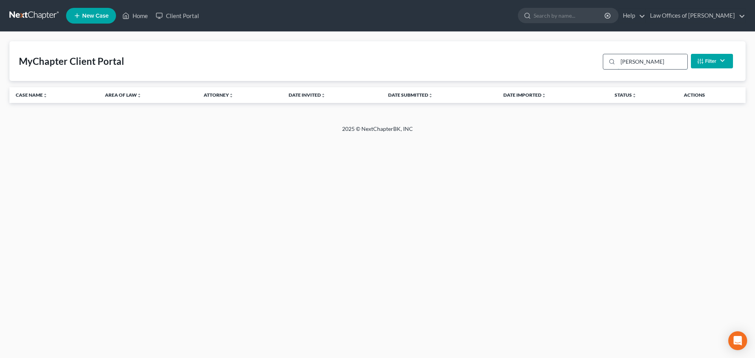
type input "[PERSON_NAME]"
click at [645, 61] on input "[PERSON_NAME]" at bounding box center [653, 61] width 70 height 15
click at [178, 13] on link "Client Portal" at bounding box center [177, 16] width 51 height 14
click at [192, 13] on link "Client Portal" at bounding box center [177, 16] width 51 height 14
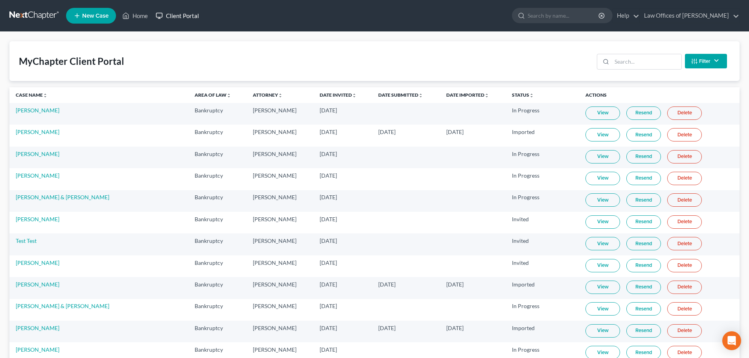
click at [191, 14] on link "Client Portal" at bounding box center [177, 16] width 51 height 14
click at [639, 62] on input "search" at bounding box center [647, 61] width 70 height 15
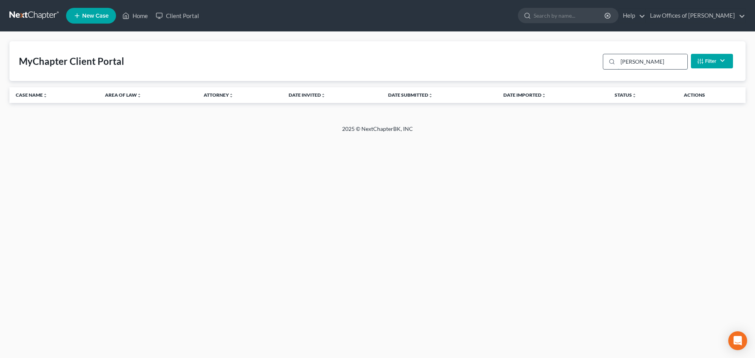
type input "[PERSON_NAME]"
click at [718, 60] on button "Filter" at bounding box center [712, 61] width 42 height 15
click at [521, 32] on div "MyChapter Client Portal hudson Filter Status Filter... Invited In Progress Read…" at bounding box center [377, 78] width 755 height 93
click at [179, 16] on link "Client Portal" at bounding box center [177, 16] width 51 height 14
click at [138, 14] on link "Home" at bounding box center [134, 16] width 33 height 14
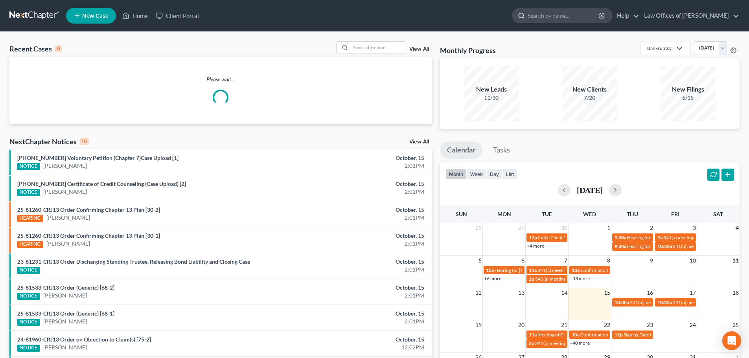
click at [580, 17] on input "search" at bounding box center [564, 15] width 72 height 15
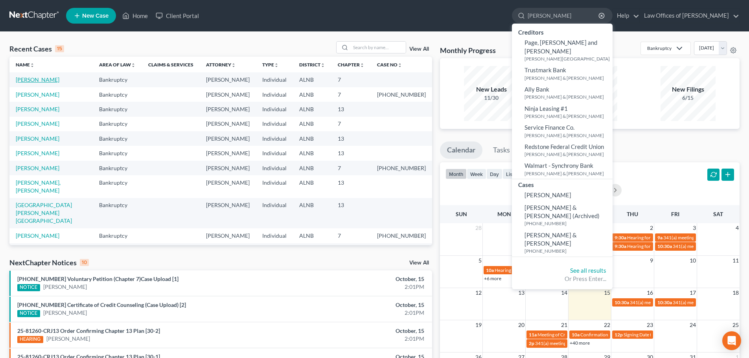
type input "[PERSON_NAME]"
click at [47, 81] on link "[PERSON_NAME]" at bounding box center [38, 79] width 44 height 7
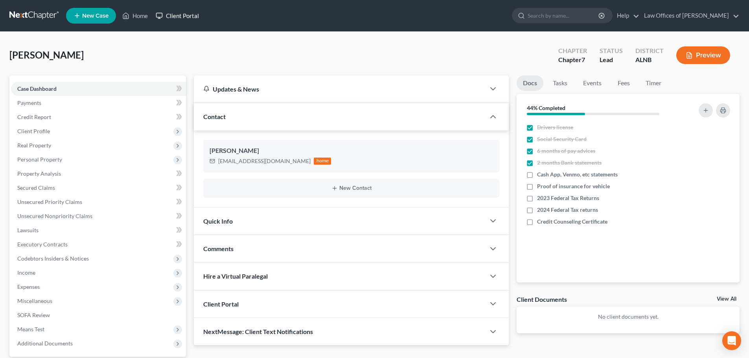
click at [190, 13] on link "Client Portal" at bounding box center [177, 16] width 51 height 14
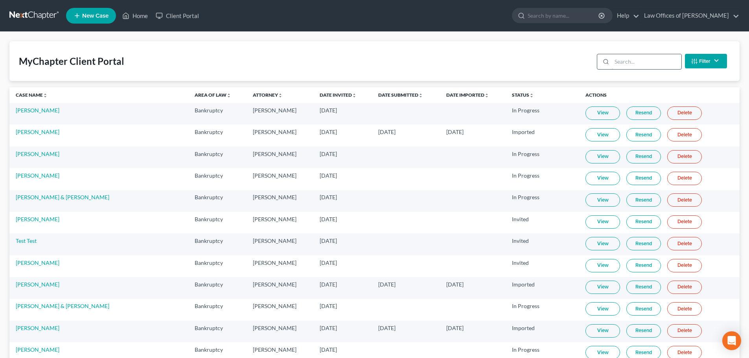
click at [644, 64] on input "search" at bounding box center [647, 61] width 70 height 15
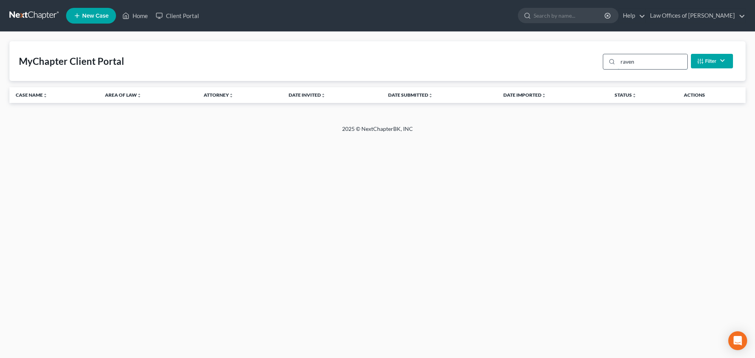
type input "raven"
click at [724, 60] on button "Filter" at bounding box center [712, 61] width 42 height 15
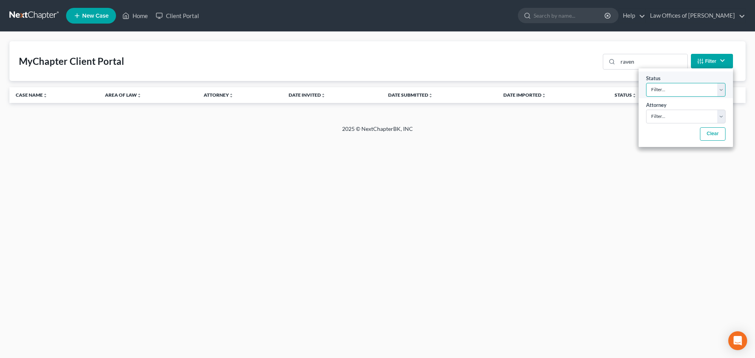
click at [725, 90] on select "Filter... Invited In Progress Ready To Review Reviewed Imported Sent Back To De…" at bounding box center [685, 90] width 79 height 14
click at [722, 115] on select "Filter... Joseph Pleva" at bounding box center [685, 117] width 79 height 14
click at [483, 55] on div "MyChapter Client Portal raven Filter Status Filter... Invited In Progress Ready…" at bounding box center [377, 61] width 736 height 40
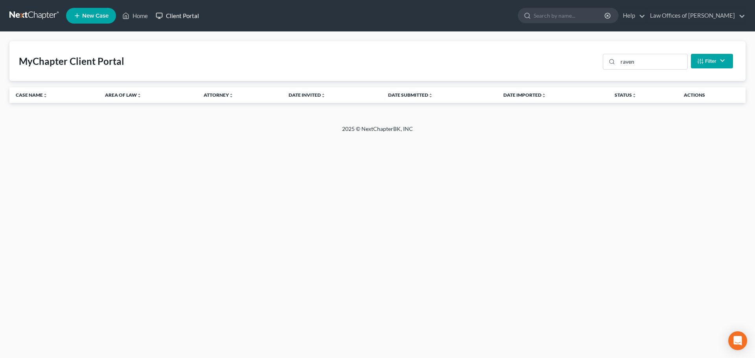
click at [172, 15] on link "Client Portal" at bounding box center [177, 16] width 51 height 14
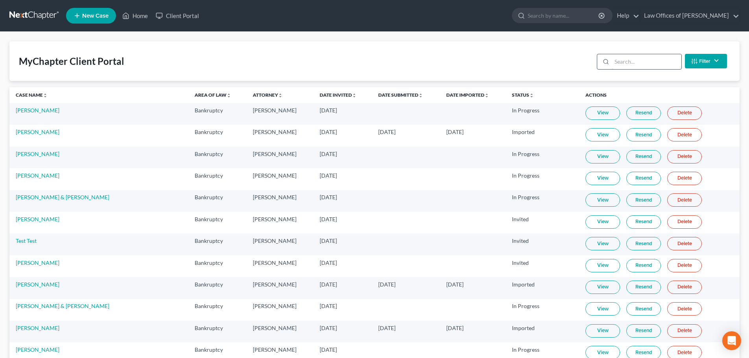
click at [649, 60] on input "search" at bounding box center [647, 61] width 70 height 15
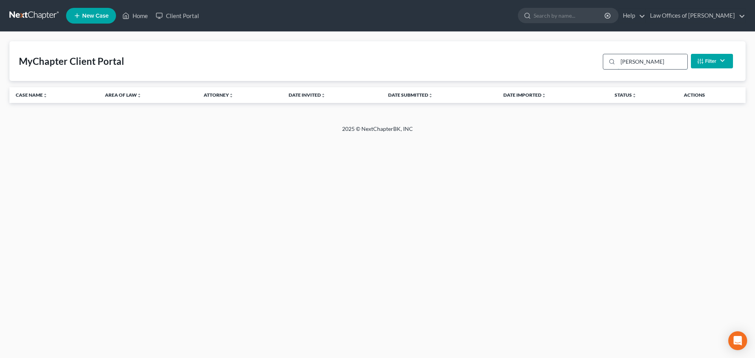
type input "[PERSON_NAME]"
click at [554, 16] on input "search" at bounding box center [570, 15] width 72 height 15
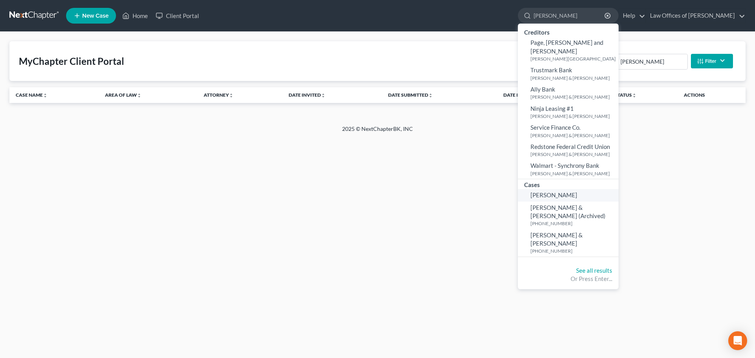
type input "[PERSON_NAME]"
click at [565, 192] on span "[PERSON_NAME]" at bounding box center [553, 195] width 47 height 7
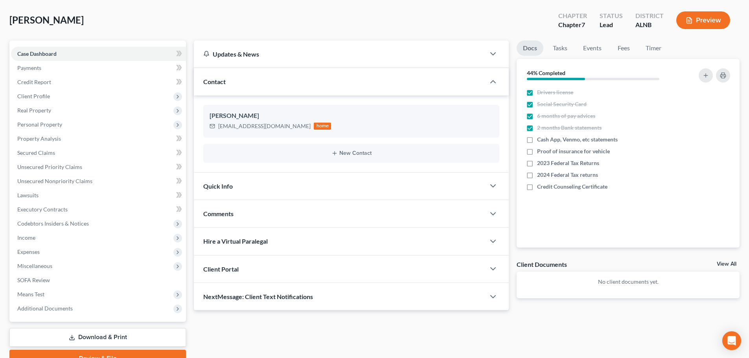
scroll to position [74, 0]
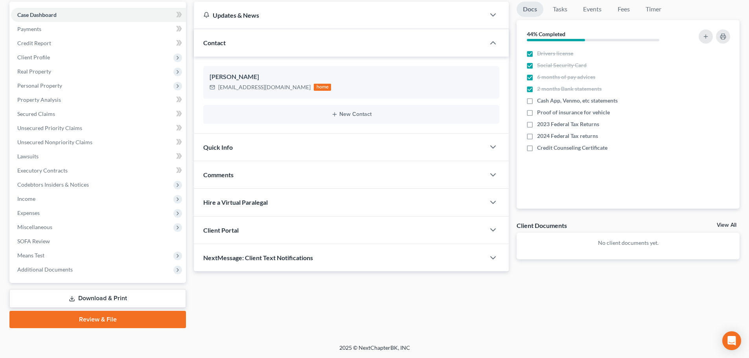
click at [488, 228] on div at bounding box center [497, 230] width 24 height 16
click at [492, 231] on icon "button" at bounding box center [492, 229] width 9 height 9
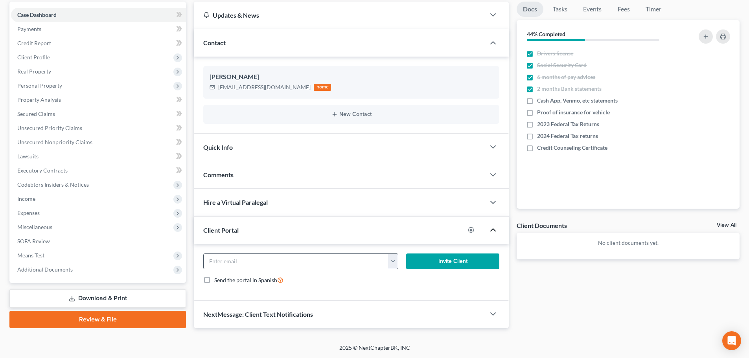
click at [392, 265] on button "button" at bounding box center [393, 261] width 10 height 15
click at [400, 278] on link "[EMAIL_ADDRESS][DOMAIN_NAME]" at bounding box center [441, 278] width 107 height 13
type input "[EMAIL_ADDRESS][DOMAIN_NAME]"
click at [479, 262] on button "Invite Client" at bounding box center [453, 262] width 94 height 16
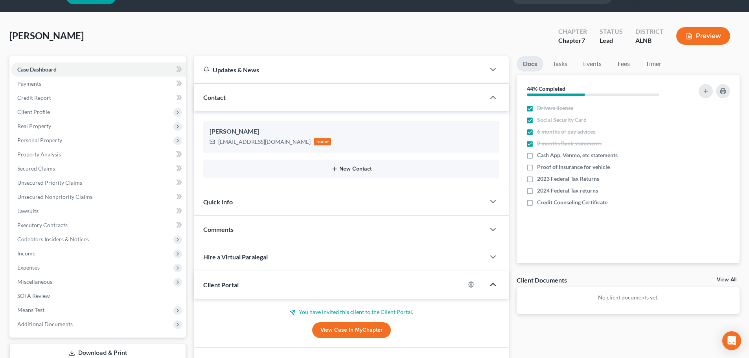
scroll to position [0, 0]
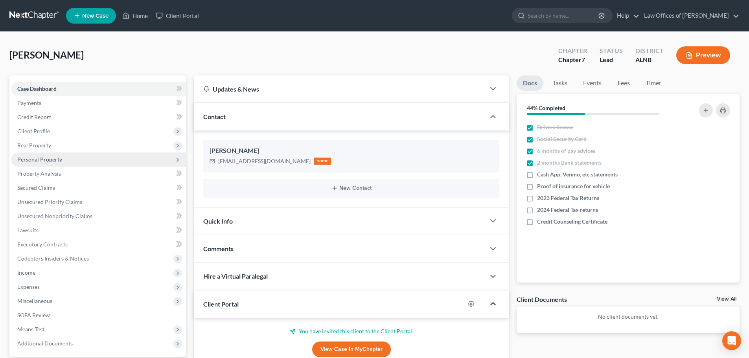
click at [57, 161] on span "Personal Property" at bounding box center [39, 159] width 45 height 7
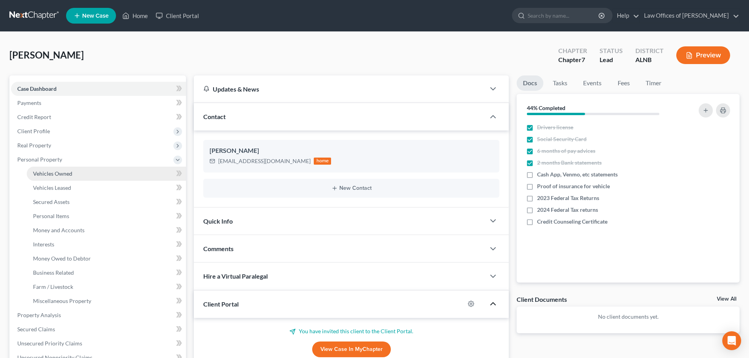
click at [66, 172] on span "Vehicles Owned" at bounding box center [52, 173] width 39 height 7
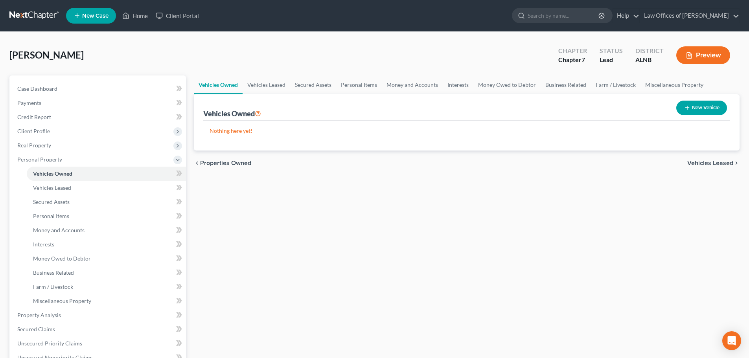
click at [232, 84] on link "Vehicles Owned" at bounding box center [218, 85] width 49 height 19
click at [709, 105] on button "New Vehicle" at bounding box center [701, 108] width 51 height 15
select select "0"
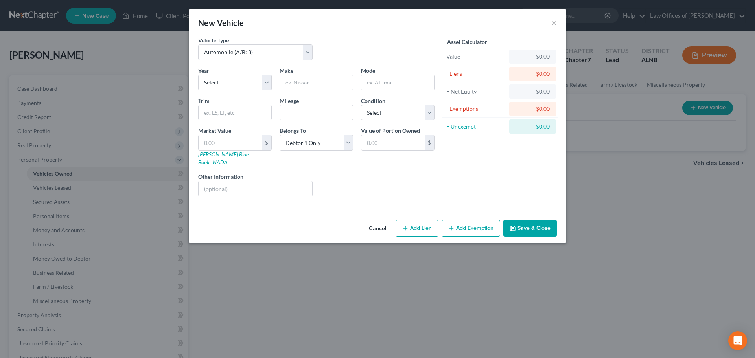
click at [375, 221] on button "Cancel" at bounding box center [378, 229] width 30 height 16
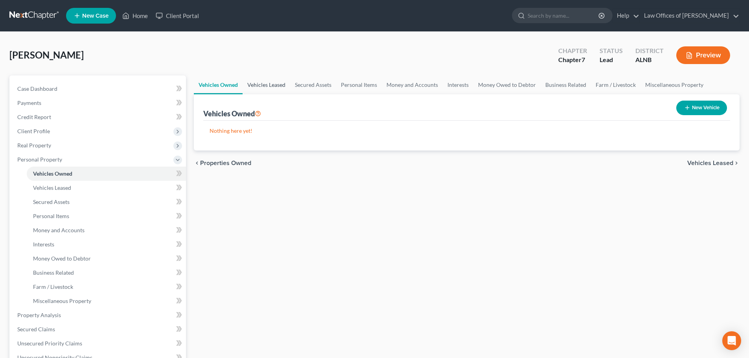
click at [263, 83] on link "Vehicles Leased" at bounding box center [267, 85] width 48 height 19
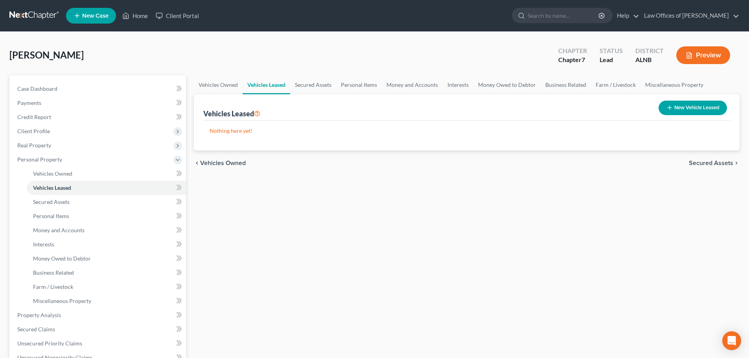
click at [696, 109] on button "New Vehicle Leased" at bounding box center [693, 108] width 68 height 15
select select "0"
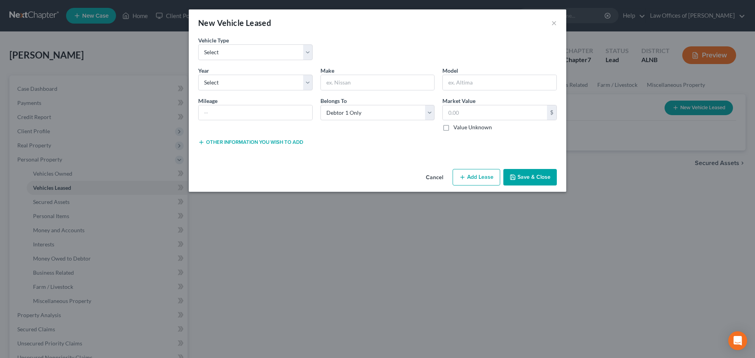
click at [434, 175] on button "Cancel" at bounding box center [435, 178] width 30 height 16
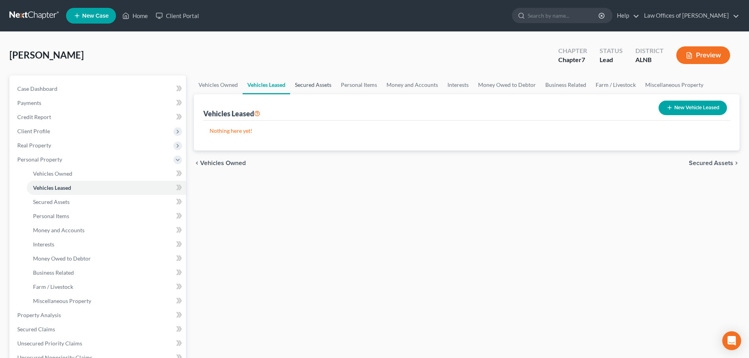
click at [307, 86] on link "Secured Assets" at bounding box center [313, 85] width 46 height 19
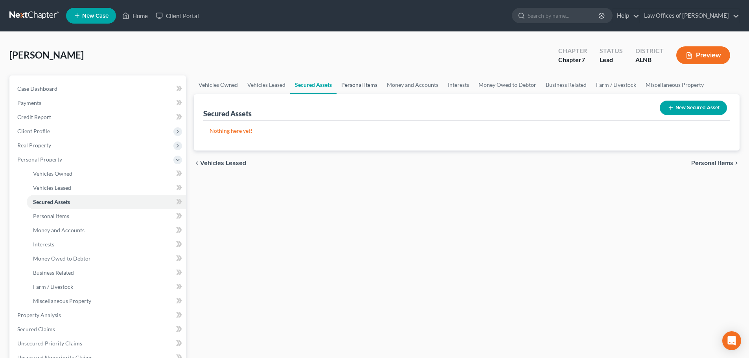
click at [350, 86] on link "Personal Items" at bounding box center [360, 85] width 46 height 19
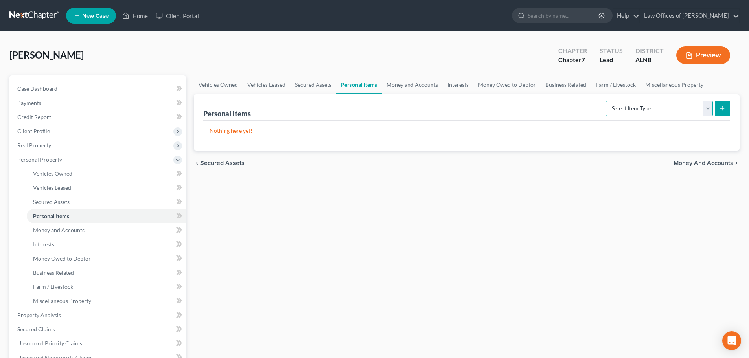
click at [709, 109] on select "Select Item Type Clothing (A/B: 11) Collectibles Of Value (A/B: 8) Electronics …" at bounding box center [659, 109] width 107 height 16
select select "clothing"
click at [607, 101] on select "Select Item Type Clothing (A/B: 11) Collectibles Of Value (A/B: 8) Electronics …" at bounding box center [659, 109] width 107 height 16
click at [724, 107] on icon "submit" at bounding box center [722, 108] width 6 height 6
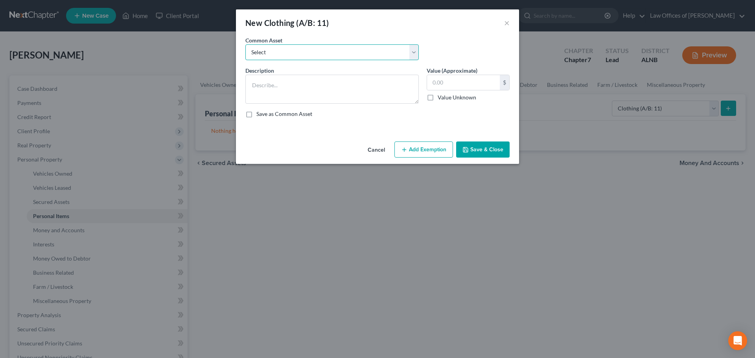
click at [416, 52] on select "Select Clothing and personal" at bounding box center [331, 52] width 173 height 16
select select "0"
click at [245, 44] on select "Select Clothing and personal" at bounding box center [331, 52] width 173 height 16
type textarea "Clothing and personal"
type input "300.00"
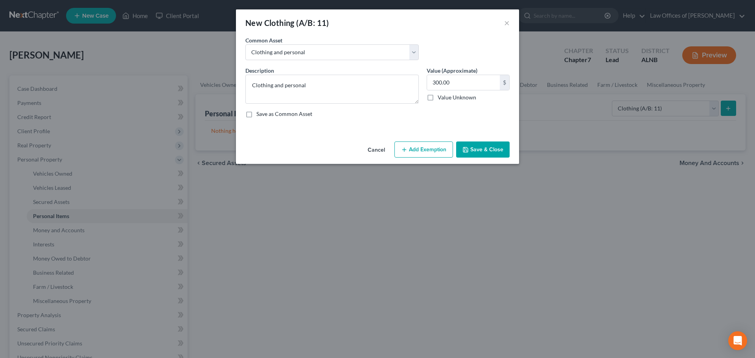
click at [377, 151] on button "Cancel" at bounding box center [376, 150] width 30 height 16
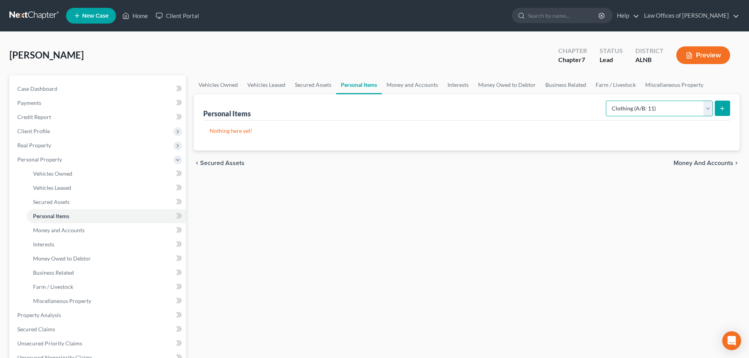
click at [711, 109] on select "Select Item Type Clothing (A/B: 11) Collectibles Of Value (A/B: 8) Electronics …" at bounding box center [659, 109] width 107 height 16
click at [513, 86] on link "Money Owed to Debtor" at bounding box center [506, 85] width 67 height 19
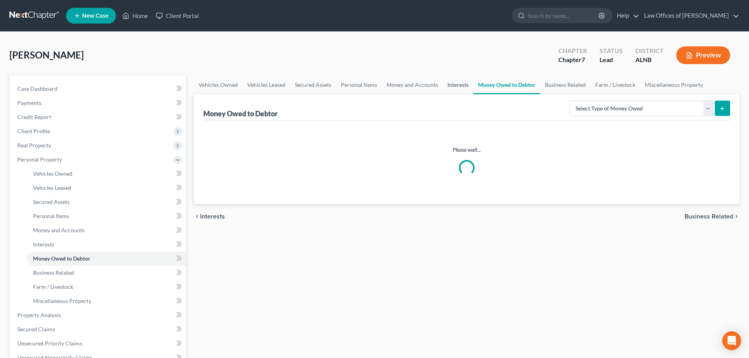
click at [461, 83] on link "Interests" at bounding box center [458, 85] width 31 height 19
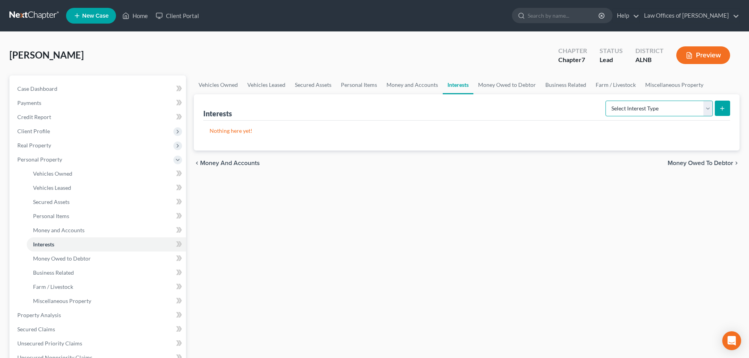
click at [705, 110] on select "Select Interest Type 401K (A/B: 21) Annuity (A/B: 23) Bond (A/B: 18) Education …" at bounding box center [659, 109] width 107 height 16
click at [427, 83] on link "Money and Accounts" at bounding box center [412, 85] width 61 height 19
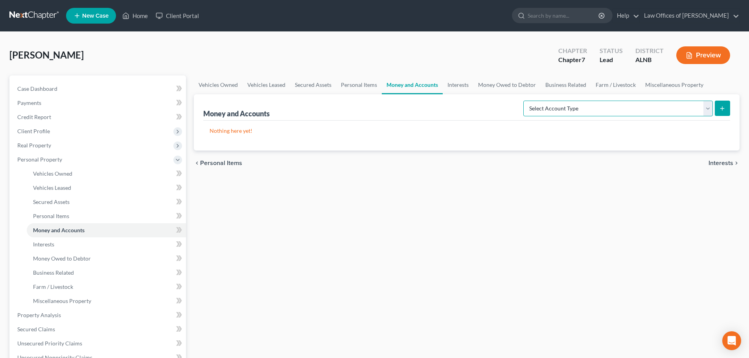
click at [708, 105] on select "Select Account Type Brokerage (A/B: 18, SOFA: 20) Cash on Hand (A/B: 16) Certif…" at bounding box center [618, 109] width 190 height 16
select select "checking"
click at [525, 101] on select "Select Account Type Brokerage (A/B: 18, SOFA: 20) Cash on Hand (A/B: 16) Certif…" at bounding box center [618, 109] width 190 height 16
click at [724, 108] on icon "submit" at bounding box center [722, 108] width 6 height 6
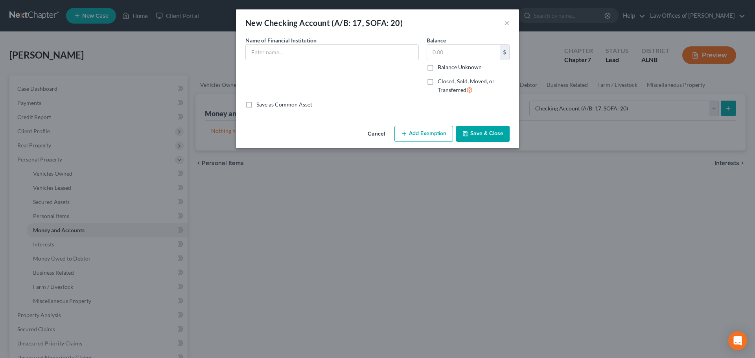
click at [372, 134] on button "Cancel" at bounding box center [376, 135] width 30 height 16
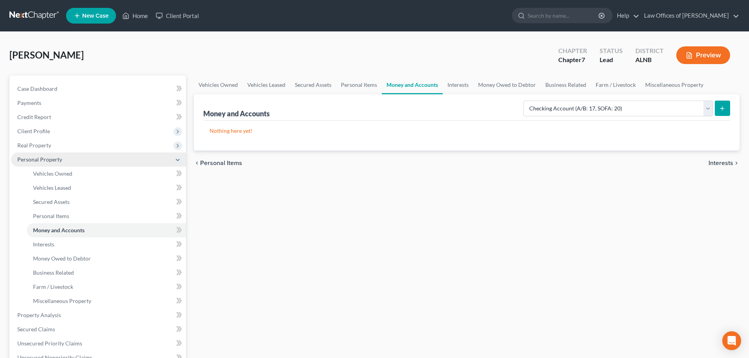
click at [179, 162] on icon at bounding box center [178, 160] width 6 height 6
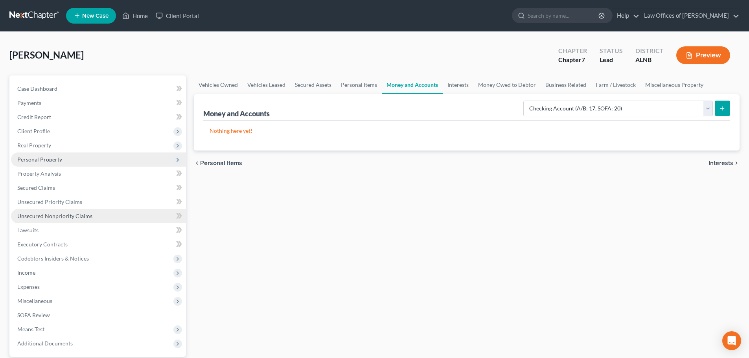
click at [94, 217] on link "Unsecured Nonpriority Claims" at bounding box center [98, 216] width 175 height 14
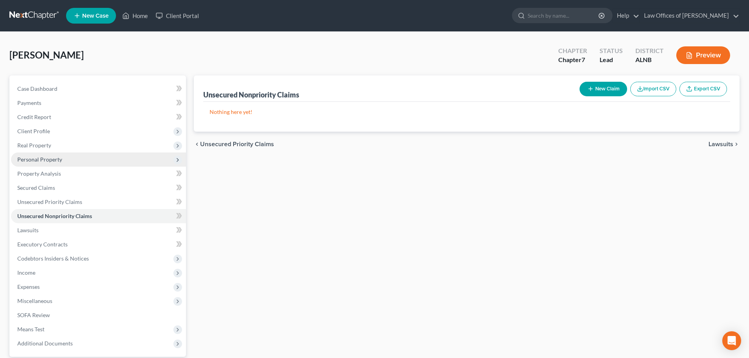
click at [602, 89] on button "New Claim" at bounding box center [604, 89] width 48 height 15
select select "0"
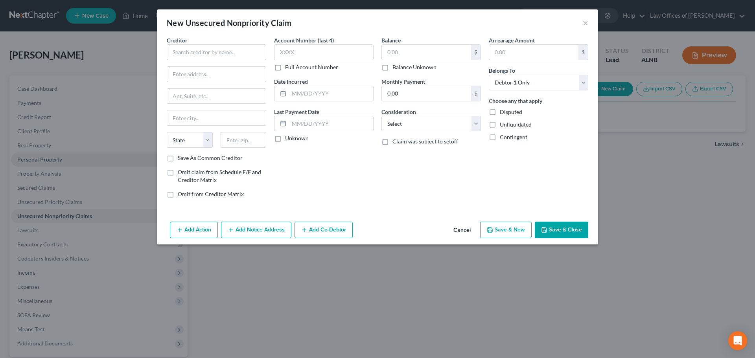
click at [461, 230] on button "Cancel" at bounding box center [462, 231] width 30 height 16
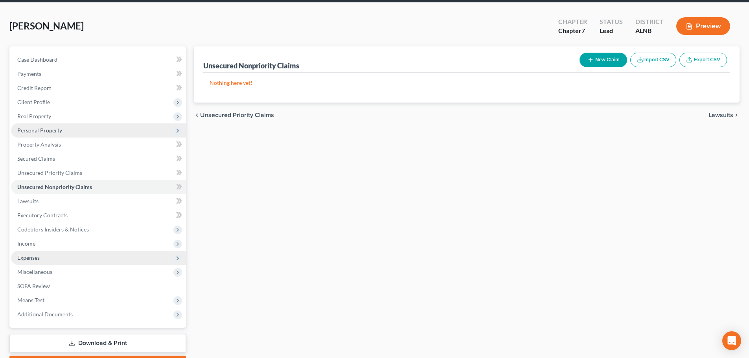
scroll to position [74, 0]
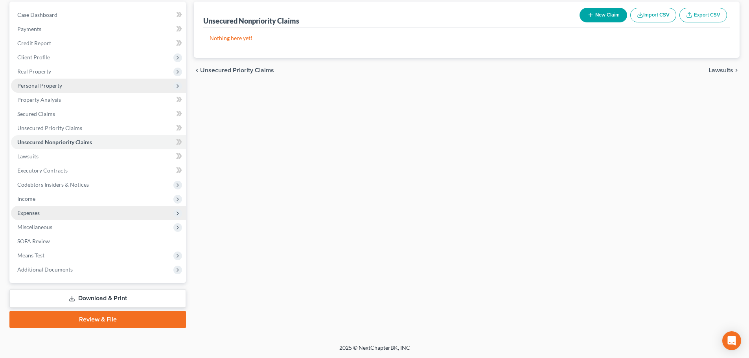
click at [75, 211] on span "Expenses" at bounding box center [98, 213] width 175 height 14
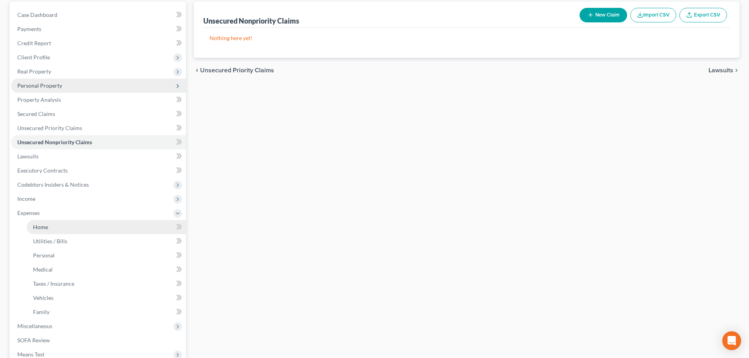
click at [76, 225] on link "Home" at bounding box center [106, 227] width 159 height 14
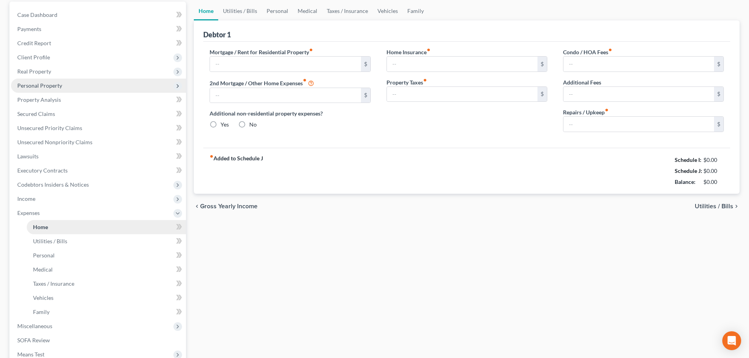
scroll to position [9, 0]
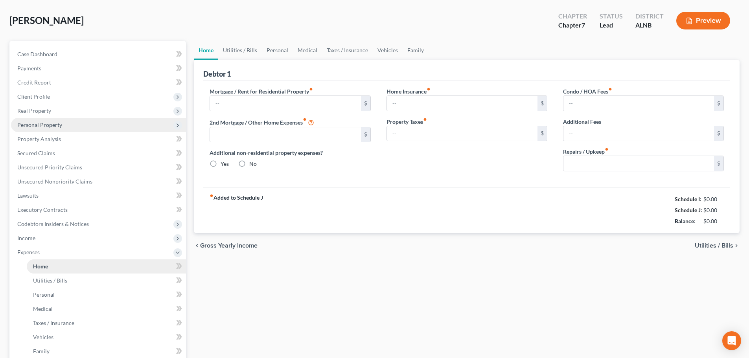
type input "0.00"
radio input "true"
type input "0.00"
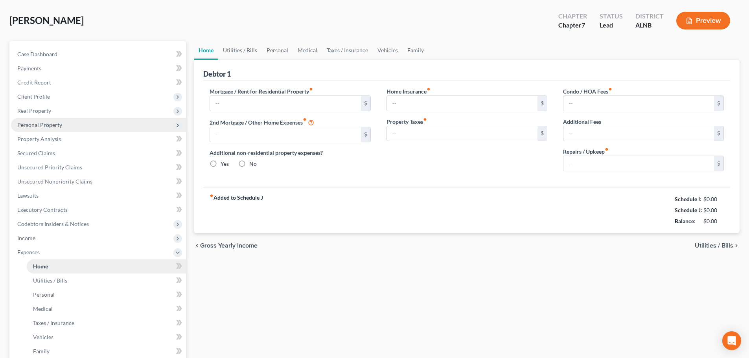
type input "0.00"
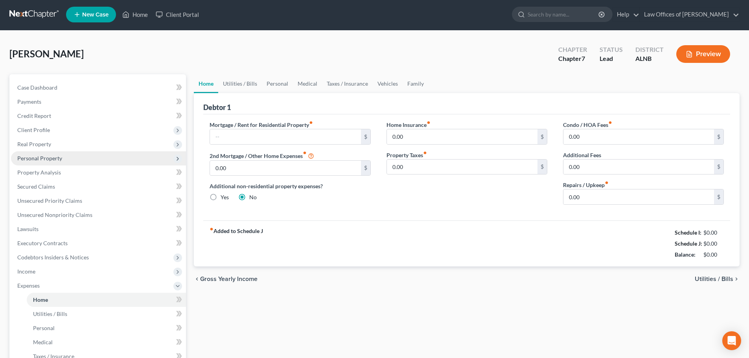
scroll to position [0, 0]
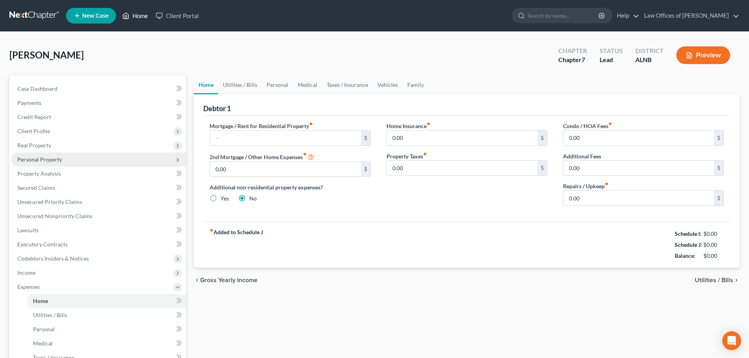
click at [142, 18] on link "Home" at bounding box center [134, 16] width 33 height 14
